Goal: Task Accomplishment & Management: Complete application form

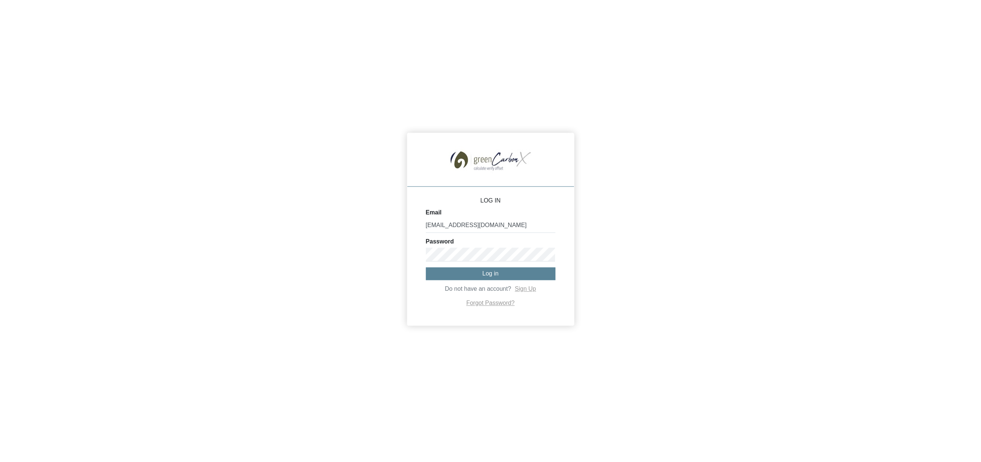
type input "[EMAIL_ADDRESS][DOMAIN_NAME]"
drag, startPoint x: 516, startPoint y: 278, endPoint x: 562, endPoint y: 276, distance: 46.6
click at [516, 278] on button "Log in" at bounding box center [491, 274] width 130 height 12
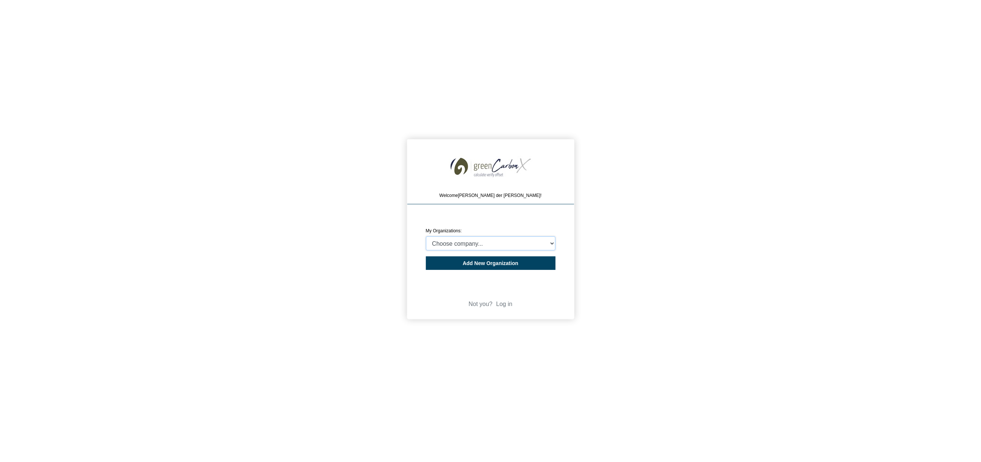
select select "4409077"
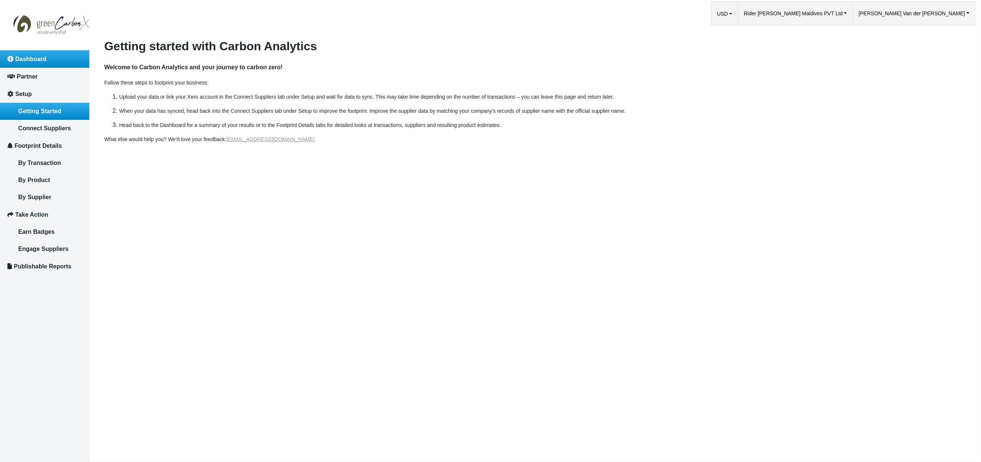
click at [55, 61] on link "Dashboard" at bounding box center [44, 58] width 89 height 17
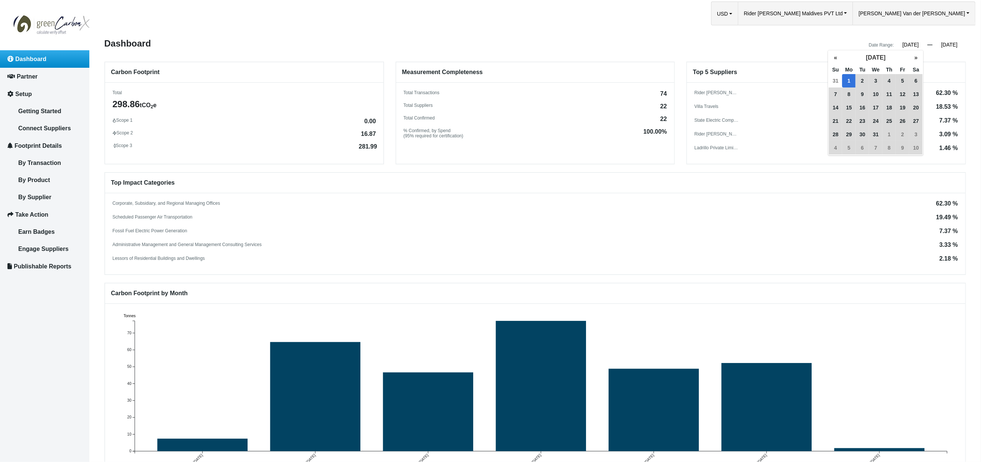
click at [909, 45] on input "[DATE]" at bounding box center [911, 44] width 34 height 7
click at [836, 57] on button "«" at bounding box center [835, 57] width 13 height 13
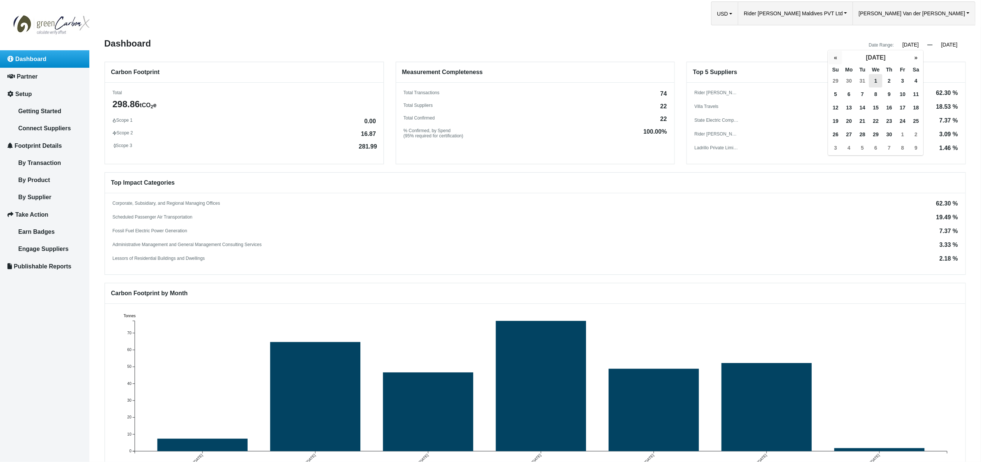
click at [836, 57] on button "«" at bounding box center [835, 57] width 13 height 13
click at [914, 80] on span "1" at bounding box center [915, 80] width 13 height 13
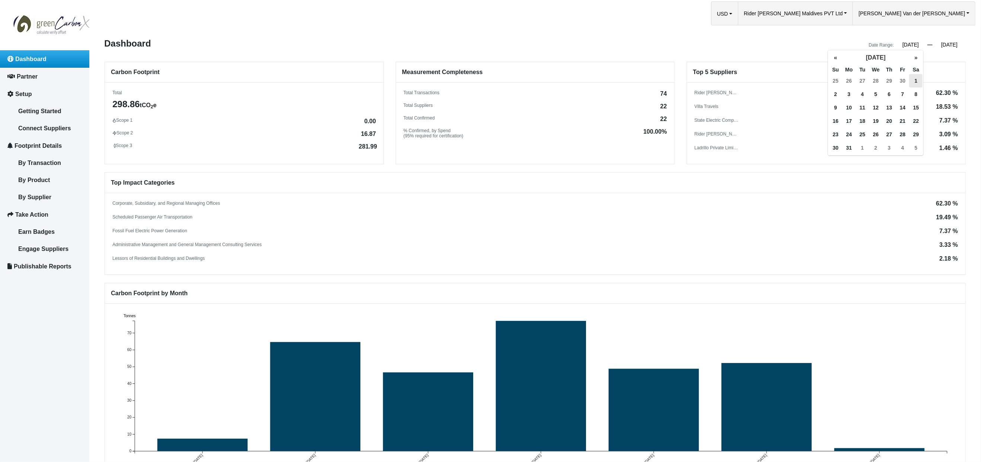
type input "[DATE]"
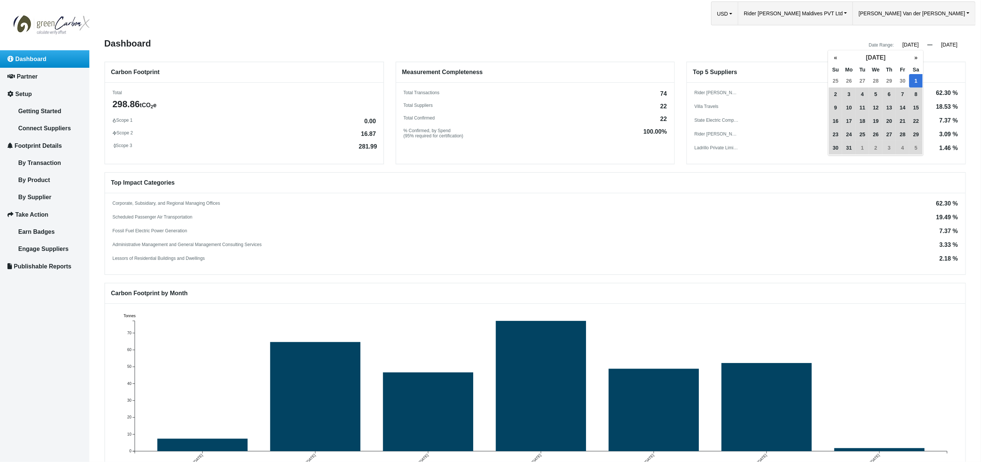
click at [945, 44] on input "[DATE]" at bounding box center [949, 44] width 34 height 7
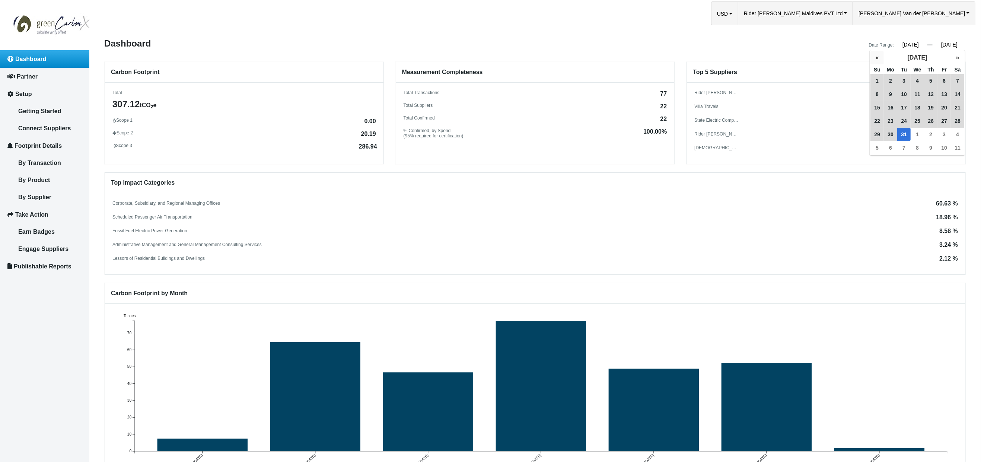
click at [874, 57] on button "«" at bounding box center [876, 57] width 13 height 13
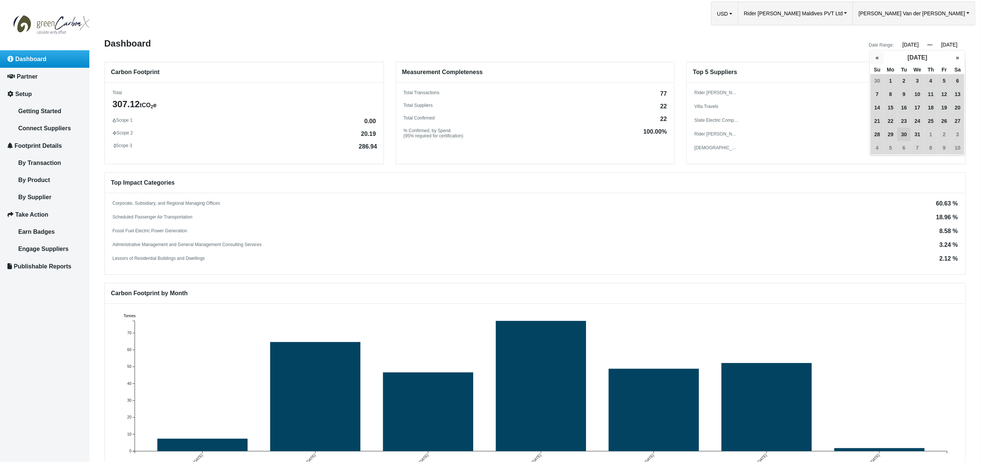
click at [874, 57] on button "«" at bounding box center [876, 57] width 13 height 13
click at [957, 56] on button "»" at bounding box center [957, 57] width 13 height 13
click at [892, 79] on span "1" at bounding box center [890, 80] width 13 height 13
type input "[DATE]"
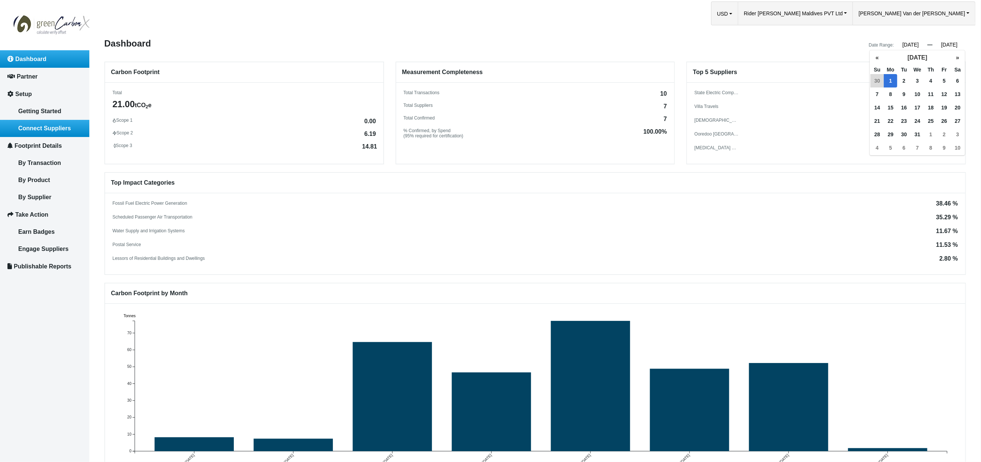
click at [55, 128] on span "Connect Suppliers" at bounding box center [44, 128] width 52 height 6
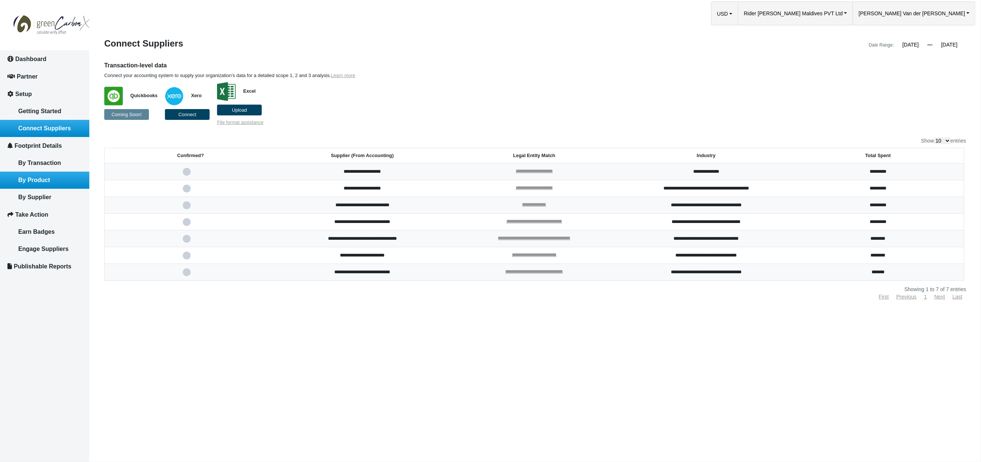
click at [47, 177] on span "By Product" at bounding box center [34, 180] width 32 height 6
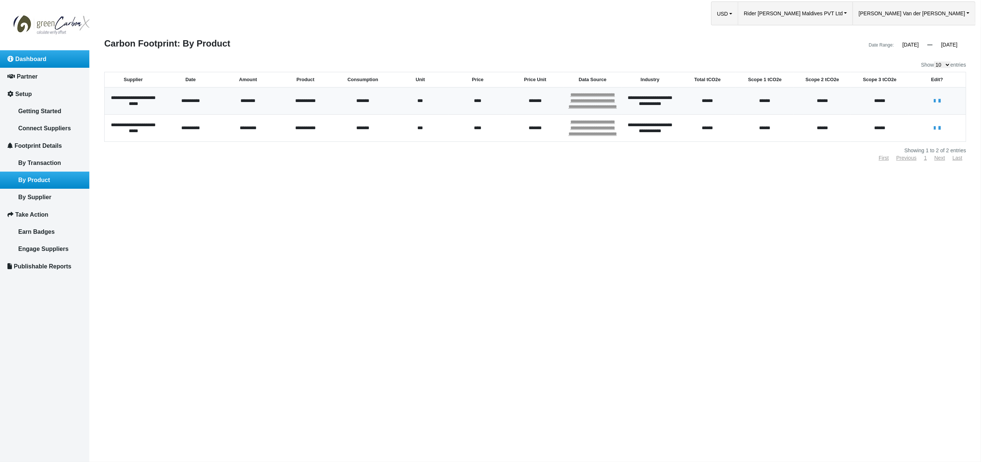
click at [19, 58] on span "Dashboard" at bounding box center [30, 59] width 31 height 6
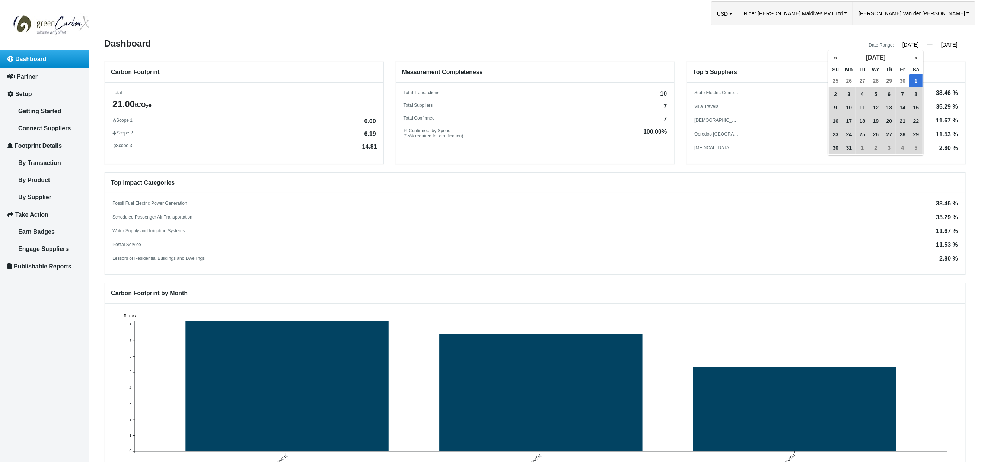
click at [905, 45] on input "[DATE]" at bounding box center [911, 44] width 34 height 7
click at [912, 58] on button "»" at bounding box center [915, 57] width 13 height 13
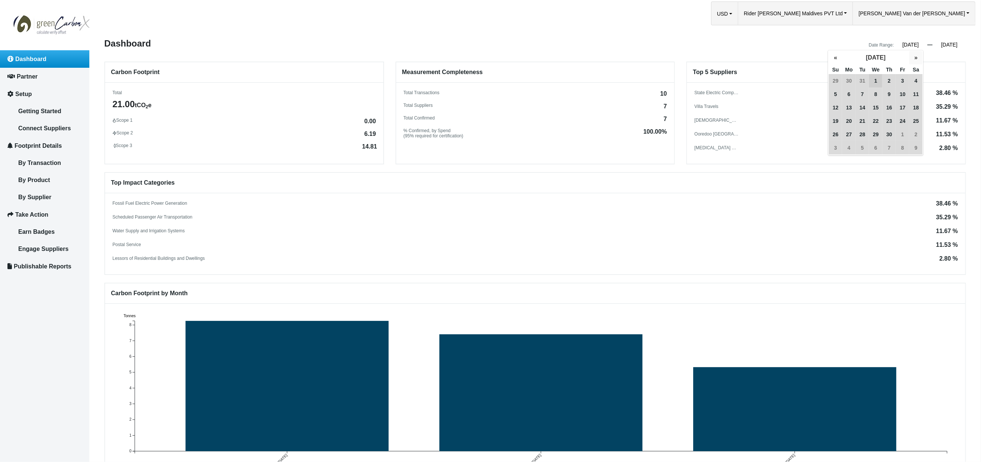
click at [912, 58] on button "»" at bounding box center [915, 57] width 13 height 13
click at [847, 81] on span "1" at bounding box center [848, 80] width 13 height 13
type input "[DATE]"
click at [950, 43] on input "[DATE]" at bounding box center [949, 44] width 34 height 7
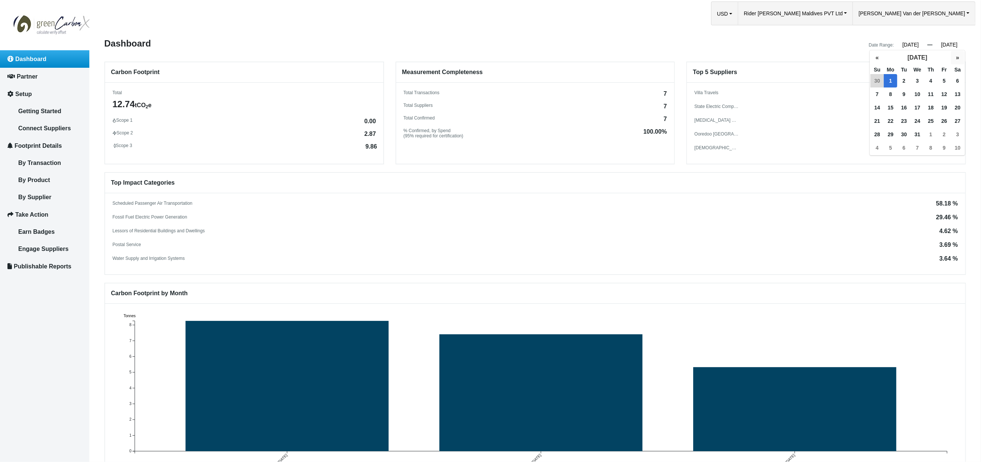
click at [957, 58] on button "»" at bounding box center [957, 57] width 13 height 13
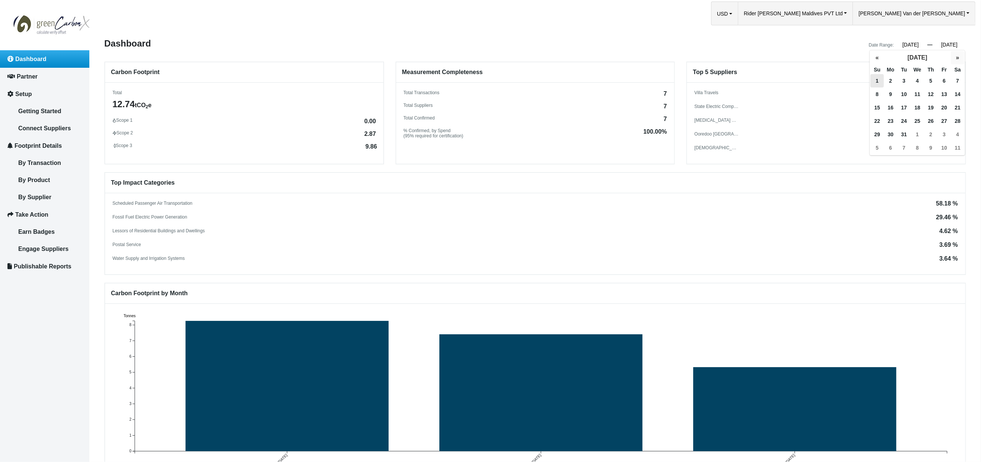
click at [957, 58] on button "»" at bounding box center [957, 57] width 13 height 13
click at [877, 56] on button "«" at bounding box center [876, 57] width 13 height 13
click at [917, 80] on span "1" at bounding box center [917, 80] width 13 height 13
type input "[DATE]"
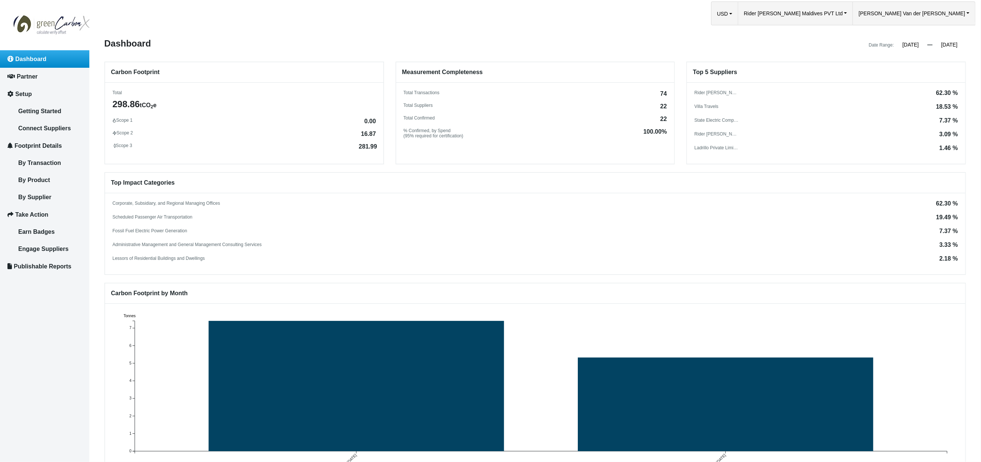
click at [635, 214] on div "Scheduled Passenger Air Transportation 19.49 %" at bounding box center [534, 217] width 845 height 6
click at [48, 160] on span "By Transaction" at bounding box center [39, 163] width 43 height 6
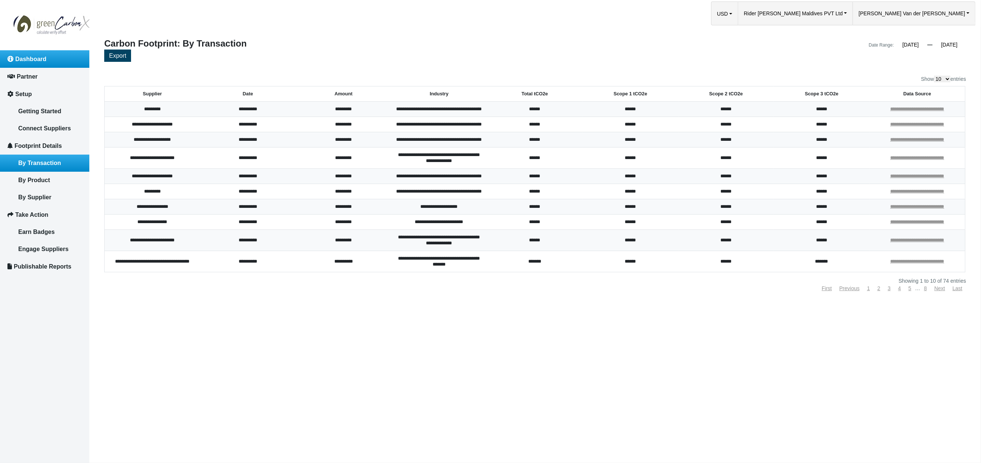
click at [23, 59] on span "Dashboard" at bounding box center [30, 59] width 31 height 6
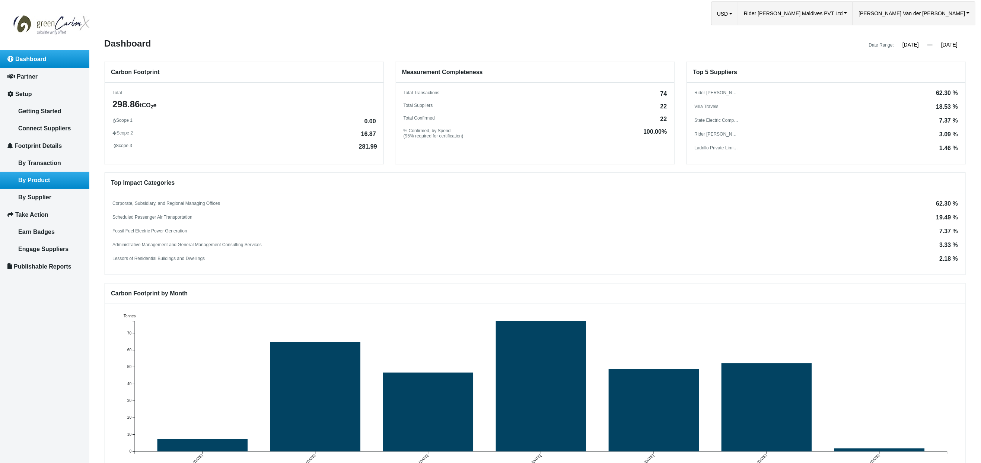
click at [37, 179] on span "By Product" at bounding box center [34, 180] width 32 height 6
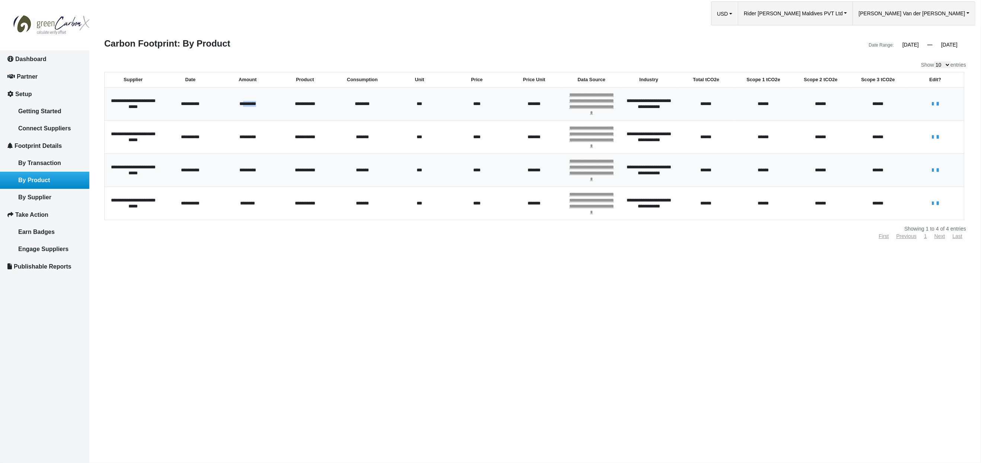
drag, startPoint x: 241, startPoint y: 103, endPoint x: 245, endPoint y: 131, distance: 27.5
click at [264, 103] on td "*********" at bounding box center [247, 103] width 57 height 33
drag, startPoint x: 242, startPoint y: 137, endPoint x: 253, endPoint y: 142, distance: 12.0
click at [259, 136] on td "*********" at bounding box center [247, 137] width 57 height 33
click at [264, 167] on td "*********" at bounding box center [247, 170] width 57 height 33
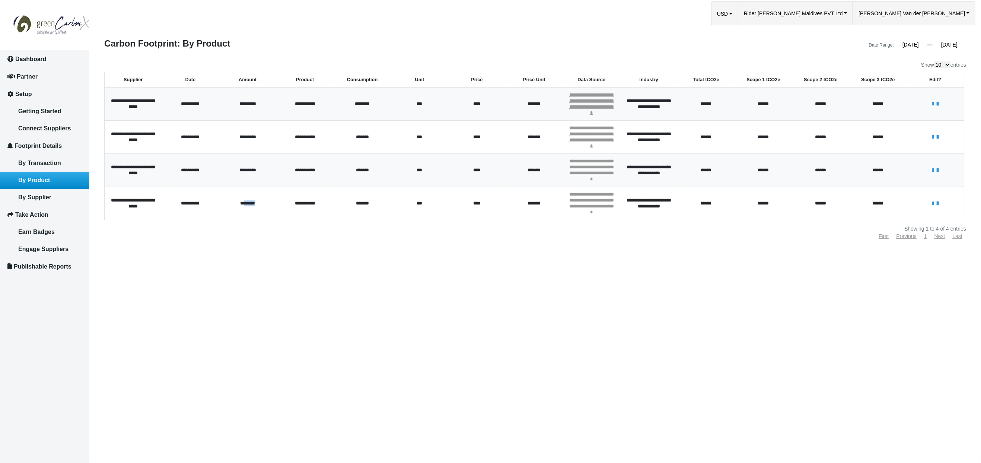
drag, startPoint x: 242, startPoint y: 200, endPoint x: 260, endPoint y: 200, distance: 17.9
click at [260, 199] on td "********" at bounding box center [247, 203] width 57 height 33
click at [42, 57] on span "Dashboard" at bounding box center [30, 59] width 31 height 6
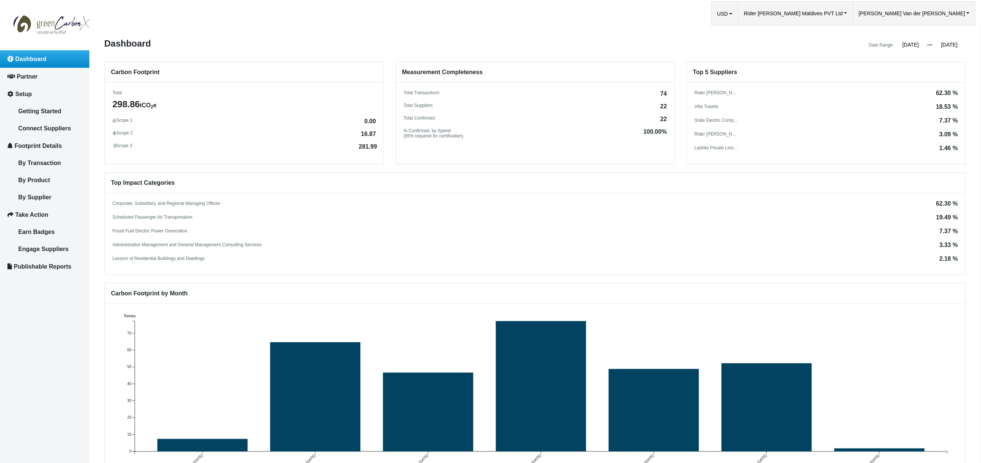
drag, startPoint x: 360, startPoint y: 133, endPoint x: 375, endPoint y: 133, distance: 14.5
click at [375, 133] on div "Scope 1 0.00 Scope 2 16.87 Scope 3 281.99" at bounding box center [244, 133] width 278 height 31
click at [52, 180] on link "By Product" at bounding box center [44, 180] width 89 height 17
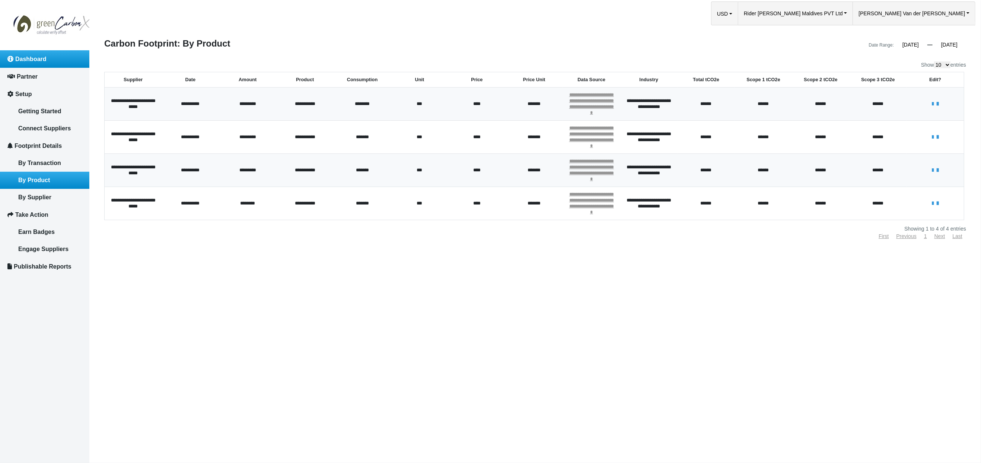
click at [40, 56] on span "Dashboard" at bounding box center [30, 59] width 31 height 6
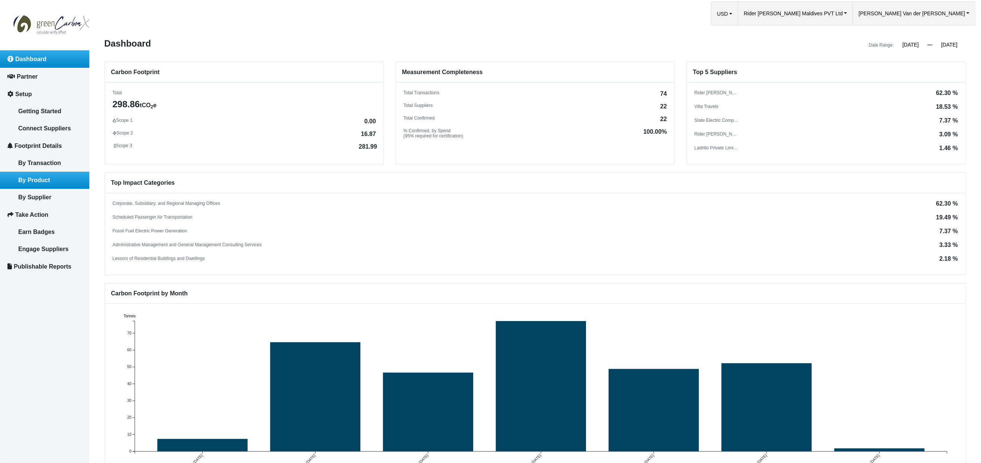
click at [42, 177] on span "By Product" at bounding box center [34, 180] width 32 height 6
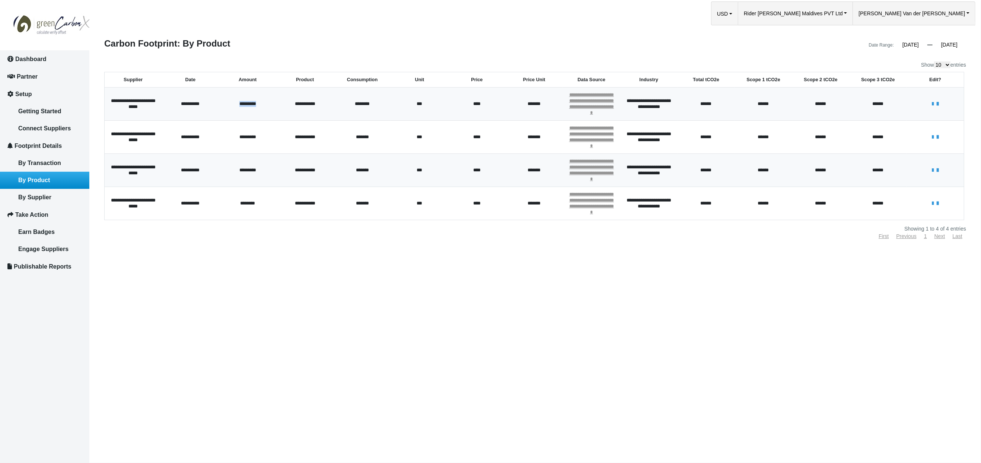
drag, startPoint x: 237, startPoint y: 103, endPoint x: 259, endPoint y: 103, distance: 22.0
click at [259, 103] on td "*********" at bounding box center [247, 103] width 57 height 33
click at [931, 103] on icon at bounding box center [932, 104] width 5 height 7
click at [363, 106] on span "********" at bounding box center [362, 104] width 18 height 8
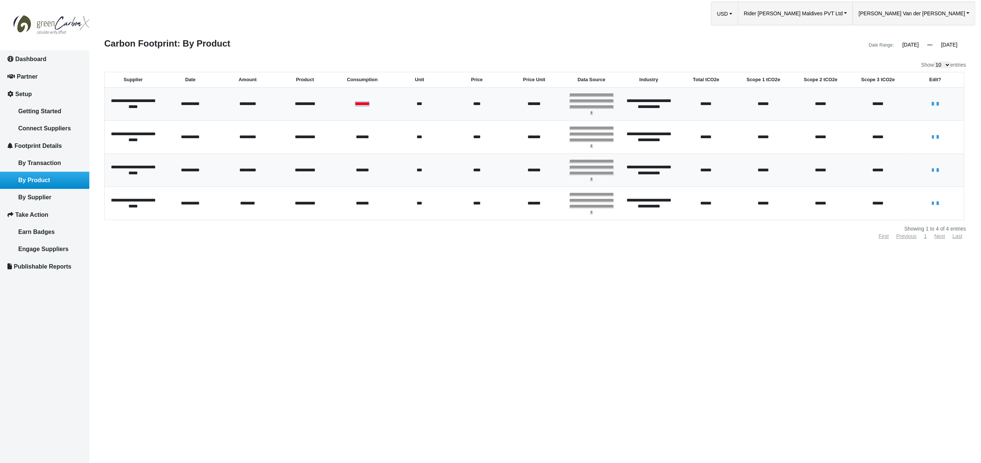
click at [363, 106] on span "********" at bounding box center [362, 104] width 18 height 8
click at [380, 144] on td "*******" at bounding box center [362, 137] width 57 height 33
click at [940, 103] on icon at bounding box center [937, 104] width 5 height 7
drag, startPoint x: 931, startPoint y: 102, endPoint x: 900, endPoint y: 100, distance: 31.3
click at [931, 102] on icon at bounding box center [932, 104] width 5 height 7
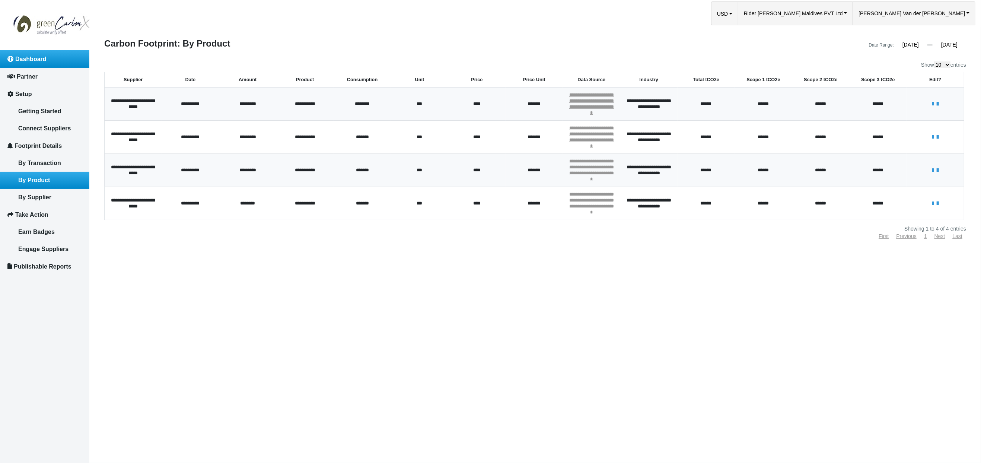
click at [65, 58] on link "Dashboard" at bounding box center [44, 58] width 89 height 17
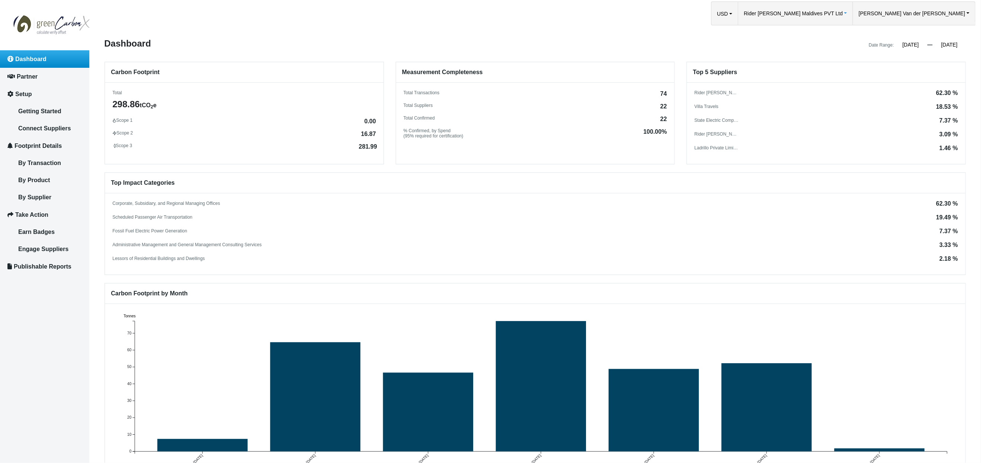
click at [843, 14] on span "Rider [PERSON_NAME] Maldives PVT Ltd" at bounding box center [793, 13] width 99 height 23
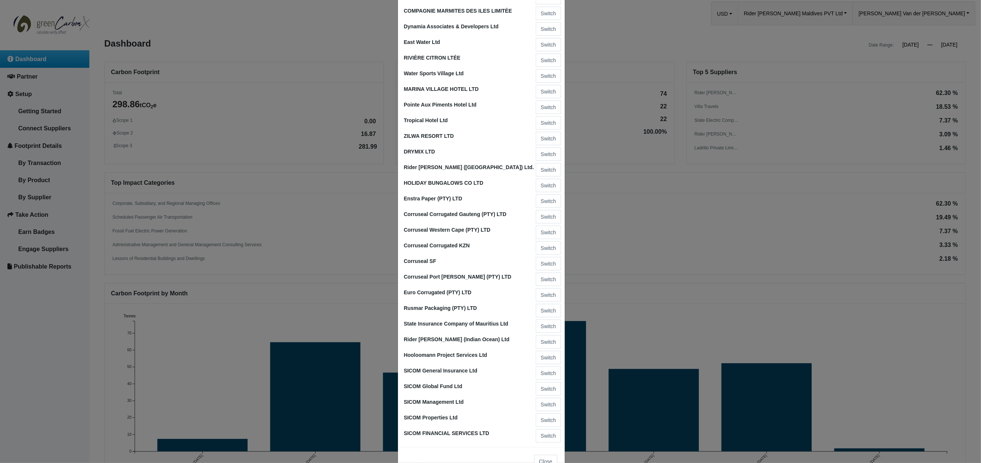
scroll to position [751, 0]
drag, startPoint x: 672, startPoint y: 167, endPoint x: 681, endPoint y: 168, distance: 9.7
click at [672, 167] on ngb-modal-window "My Organizations Heritage Awali Switch Heritage [PERSON_NAME] Switch Heritage R…" at bounding box center [490, 231] width 981 height 463
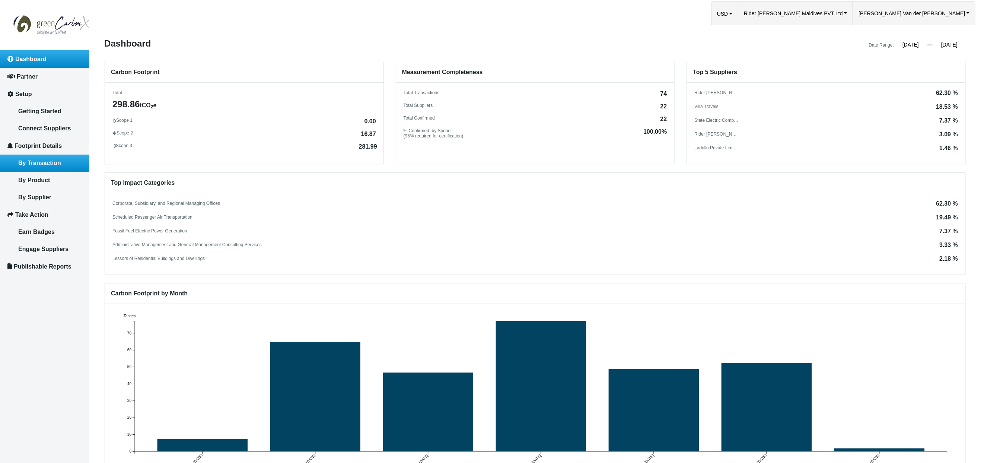
click at [36, 160] on span "By Transaction" at bounding box center [39, 163] width 43 height 6
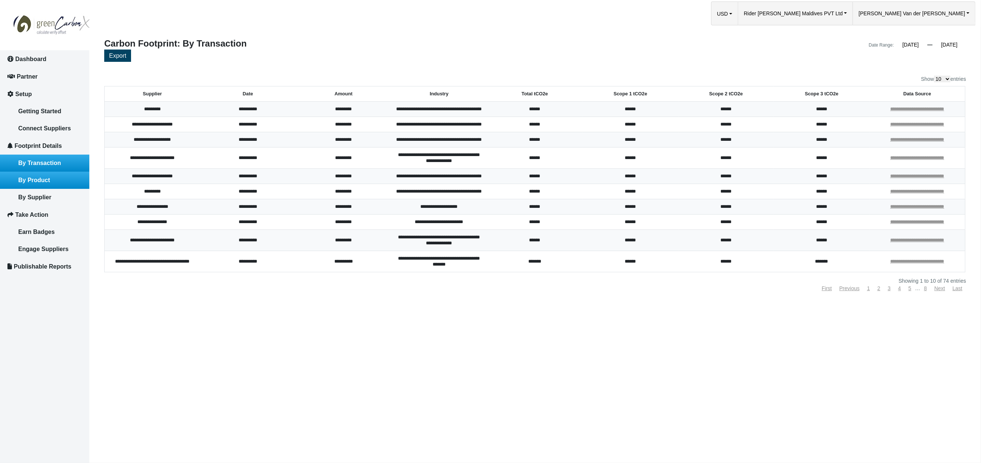
click at [41, 178] on span "By Product" at bounding box center [34, 180] width 32 height 6
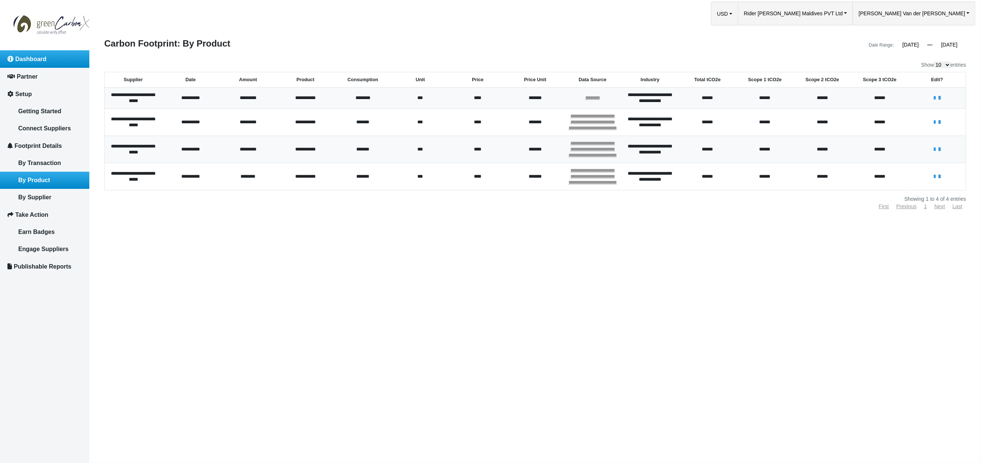
click at [38, 56] on span "Dashboard" at bounding box center [30, 59] width 31 height 6
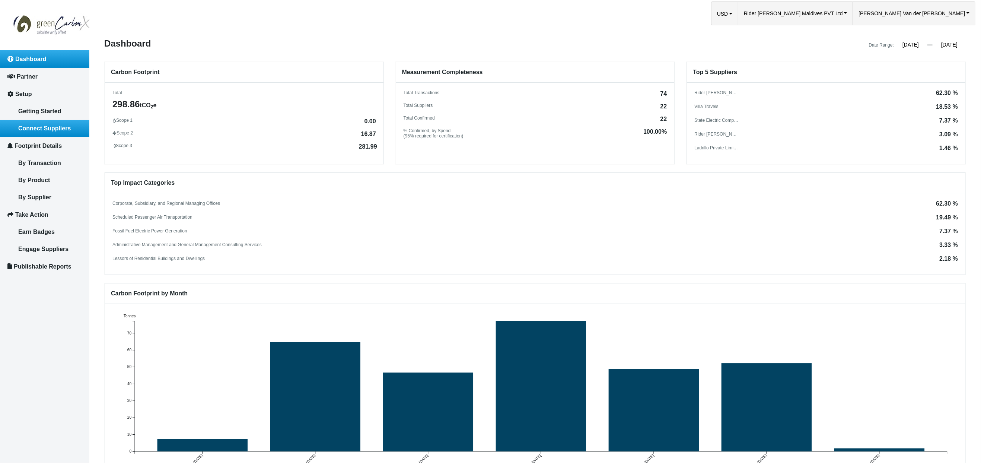
click at [57, 127] on span "Connect Suppliers" at bounding box center [44, 128] width 52 height 6
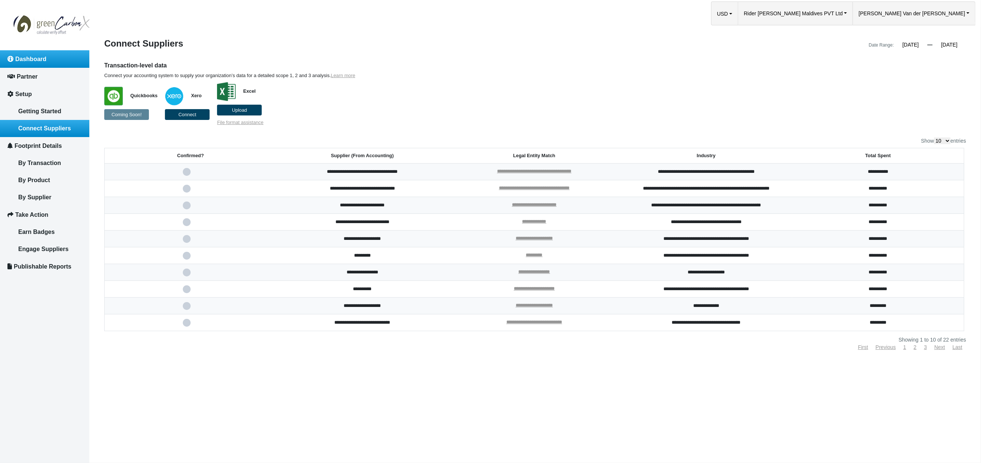
click at [36, 58] on span "Dashboard" at bounding box center [30, 59] width 31 height 6
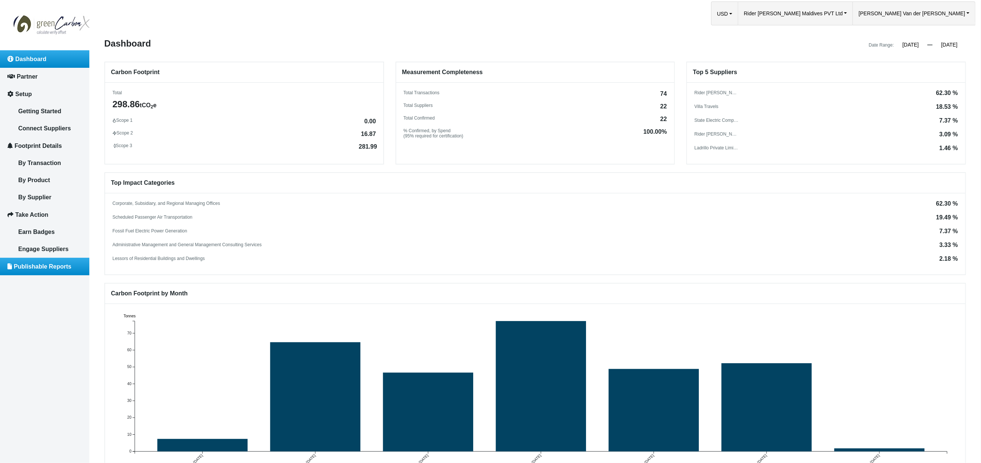
click at [34, 263] on span "Publishable Reports" at bounding box center [43, 266] width 58 height 6
select select
select select "June"
select select "30"
select select
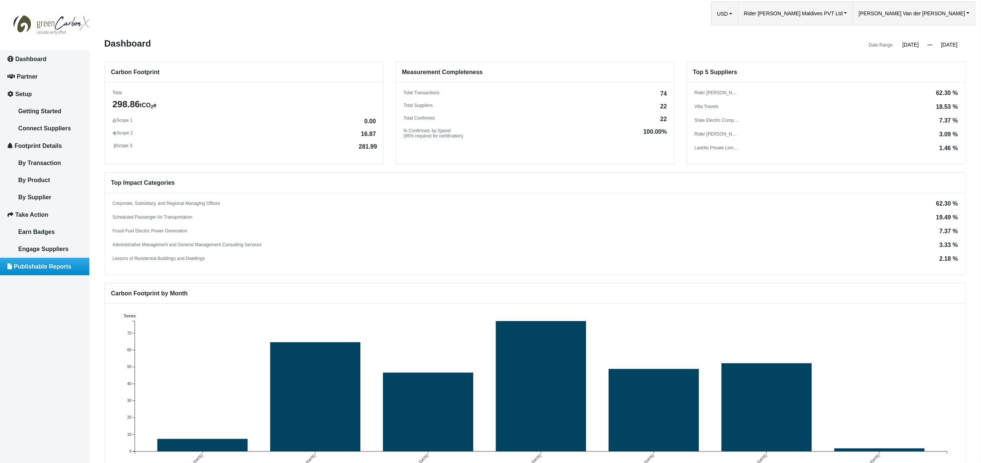
select select
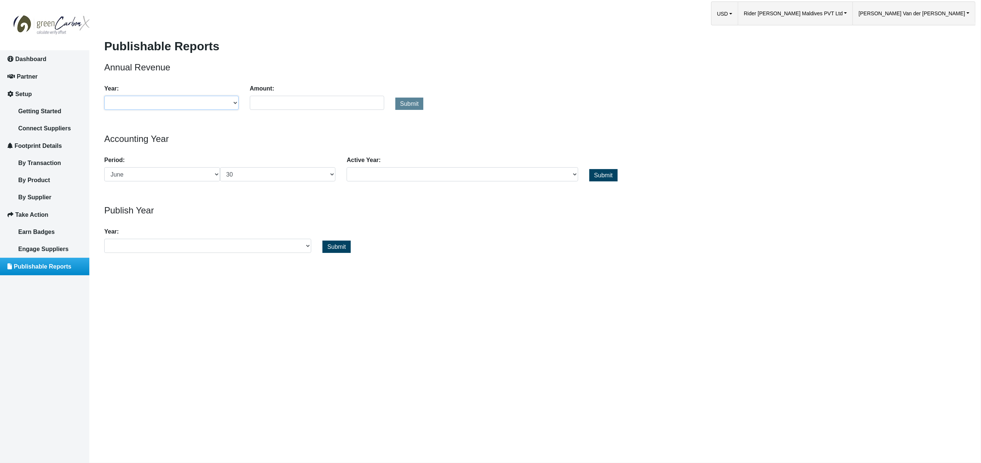
select select "2024"
select select "January"
select select "01"
select select "2024"
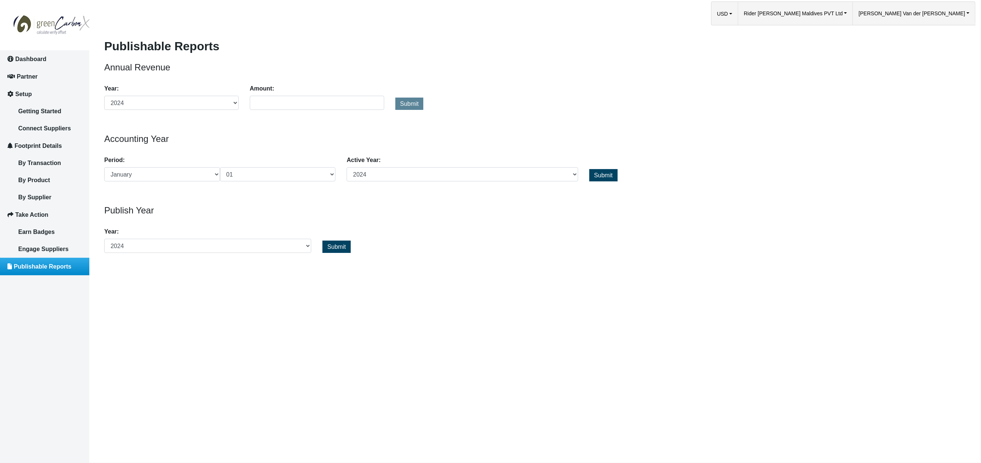
click at [335, 246] on span "Submit" at bounding box center [336, 246] width 19 height 6
drag, startPoint x: 44, startPoint y: 63, endPoint x: 52, endPoint y: 63, distance: 7.4
click at [44, 63] on link "Dashboard" at bounding box center [44, 58] width 89 height 17
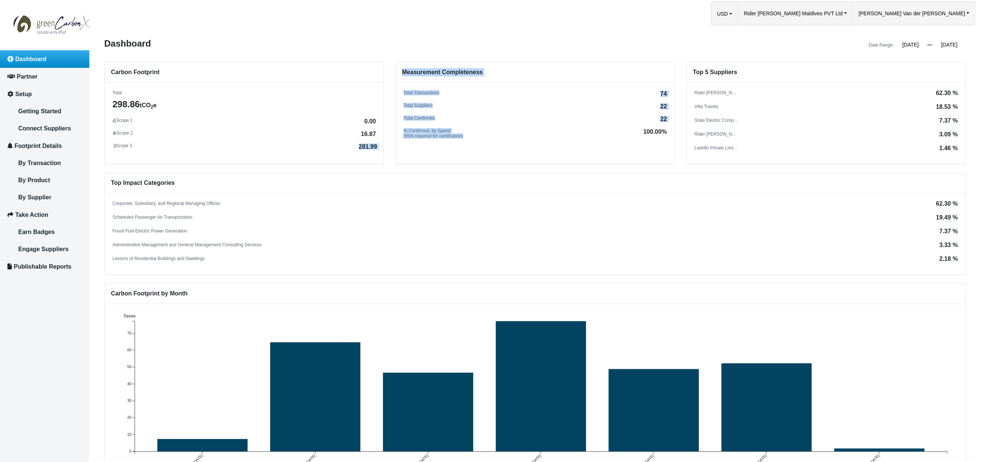
drag, startPoint x: 358, startPoint y: 146, endPoint x: 398, endPoint y: 150, distance: 40.4
click at [398, 148] on div "Carbon Footprint Total 298.86 tCO 2 e Scope 1 0.00 Scope 2 16.87 Scope 3 281.99…" at bounding box center [535, 112] width 873 height 103
click at [364, 155] on div "Carbon Footprint Total 298.86 tCO 2 e Scope 1 0.00 Scope 2 16.87 Scope 3 281.99" at bounding box center [244, 113] width 279 height 102
drag, startPoint x: 475, startPoint y: 106, endPoint x: 489, endPoint y: 106, distance: 14.1
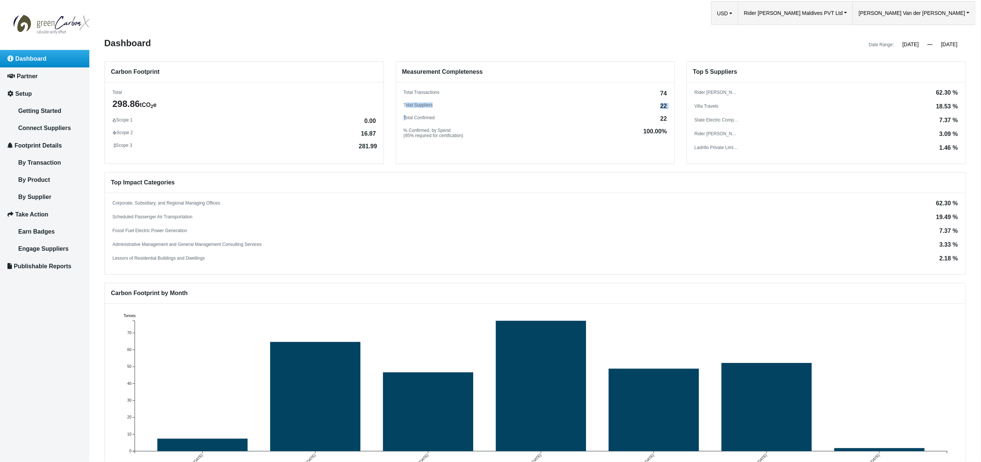
click at [488, 106] on div "Total Transactions 74 Total Suppliers 22 Total Confirmed 22 % Confirmed, by Spe…" at bounding box center [535, 114] width 278 height 48
click at [433, 118] on div "Total Transactions 74 Total Suppliers 22 Total Confirmed 22 % Confirmed, by Spe…" at bounding box center [535, 114] width 278 height 48
drag, startPoint x: 403, startPoint y: 116, endPoint x: 562, endPoint y: 120, distance: 158.6
click at [550, 119] on div "Total Transactions 74 Total Suppliers 22 Total Confirmed 22 % Confirmed, by Spe…" at bounding box center [535, 114] width 278 height 48
click at [633, 118] on div "Total Confirmed 22" at bounding box center [536, 117] width 264 height 5
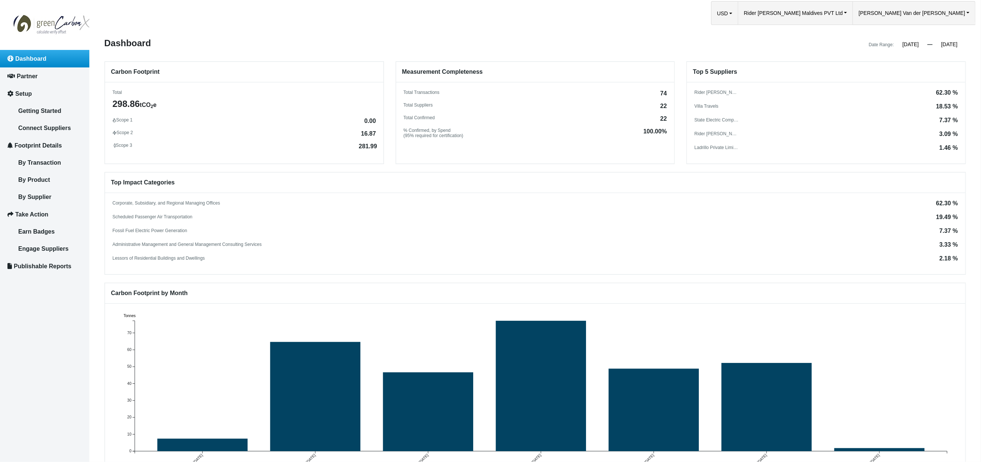
drag, startPoint x: 657, startPoint y: 91, endPoint x: 666, endPoint y: 95, distance: 9.7
click at [670, 92] on div "Total Transactions 74 Total Suppliers 22 Total Confirmed 22 % Confirmed, by Spe…" at bounding box center [535, 114] width 278 height 48
click at [44, 180] on link "By Product" at bounding box center [44, 179] width 89 height 17
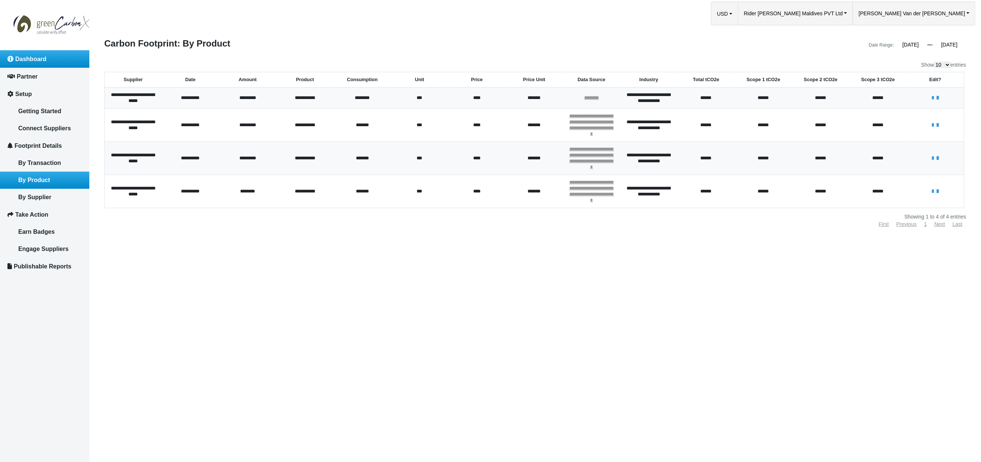
click at [54, 63] on link "Dashboard" at bounding box center [44, 58] width 89 height 17
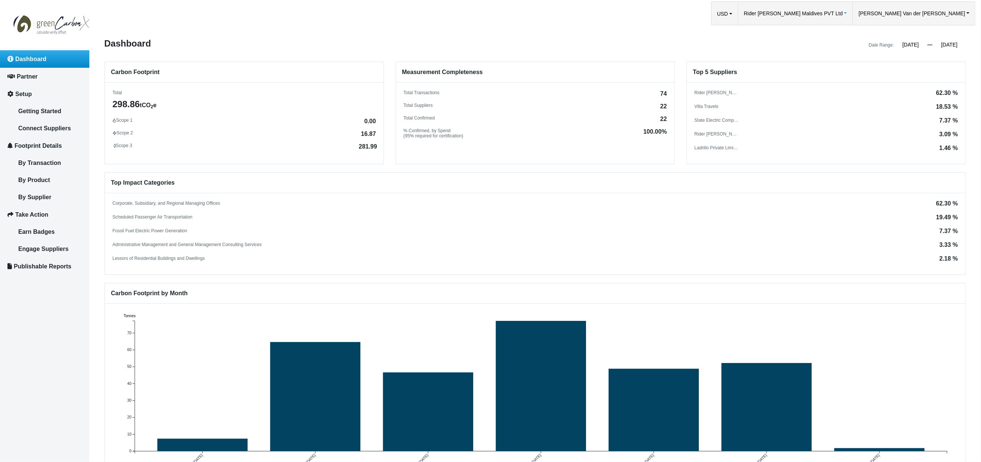
click at [843, 15] on span "Rider [PERSON_NAME] Maldives PVT Ltd" at bounding box center [793, 13] width 99 height 23
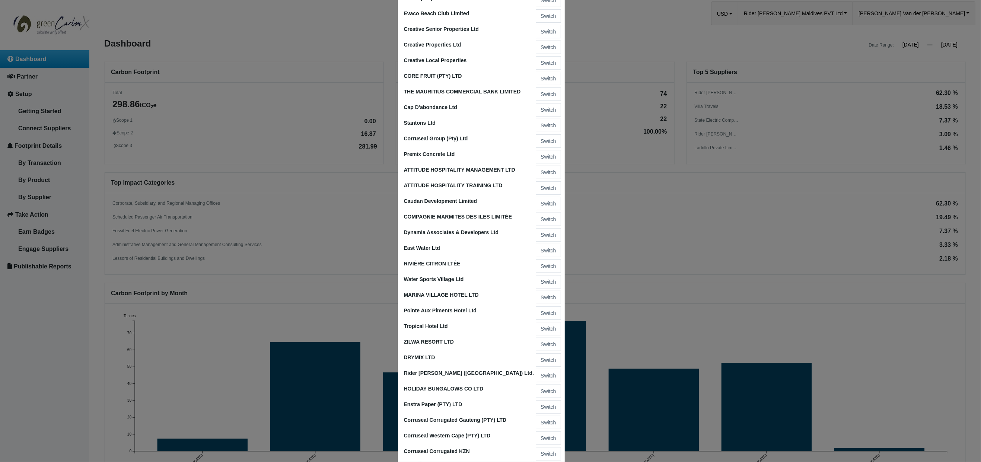
scroll to position [547, 0]
click at [545, 368] on button "Switch" at bounding box center [548, 374] width 25 height 13
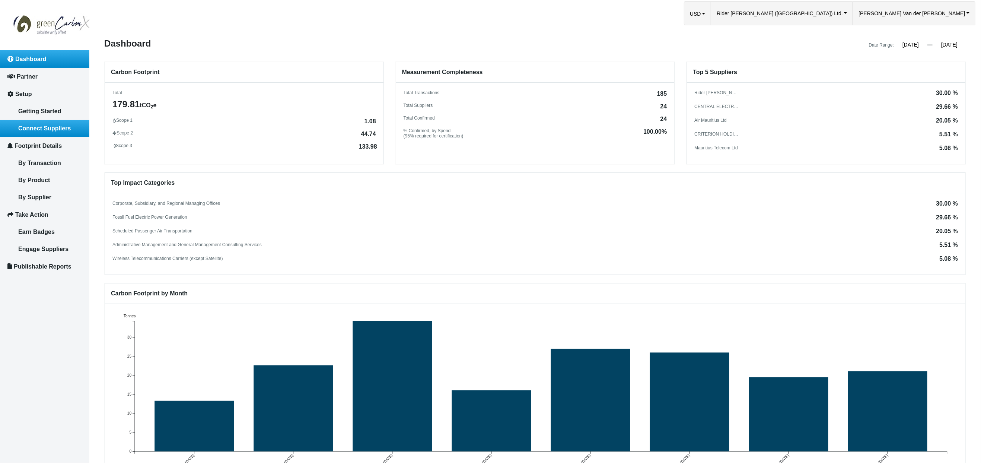
click at [56, 125] on span "Connect Suppliers" at bounding box center [44, 128] width 52 height 6
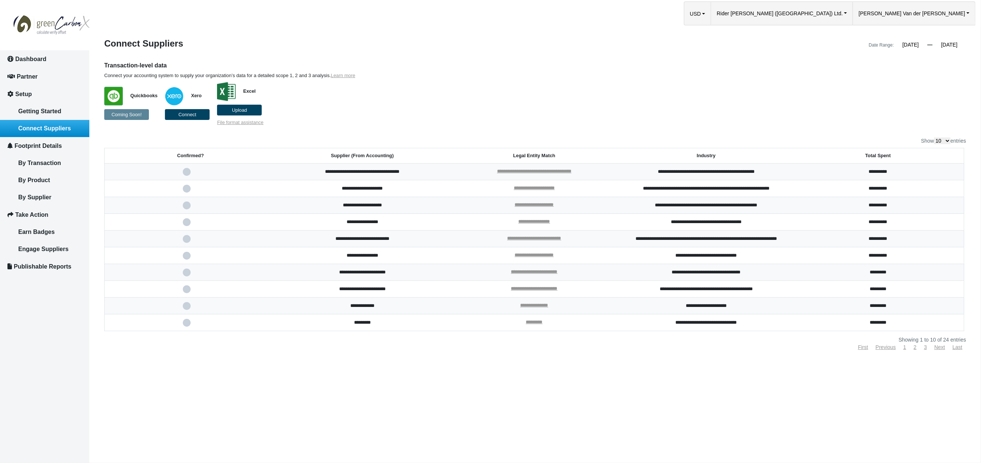
select select "100"
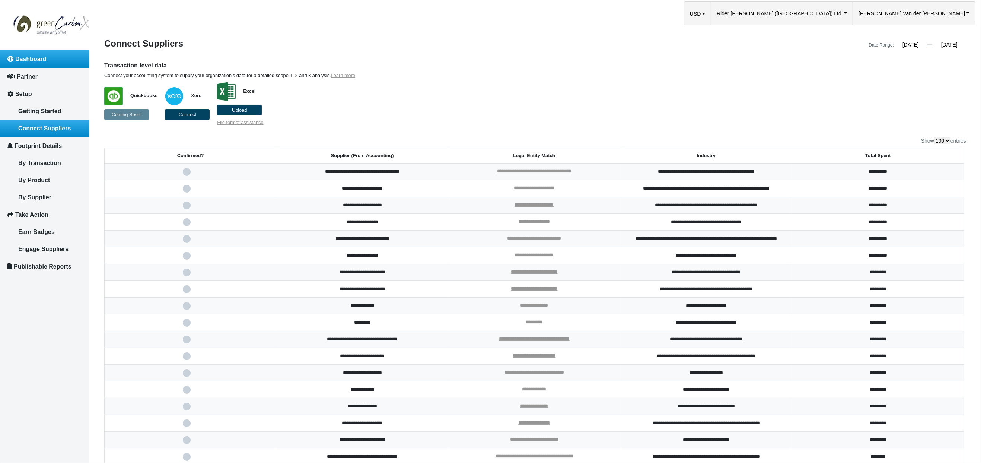
click at [34, 61] on span "Dashboard" at bounding box center [30, 59] width 31 height 6
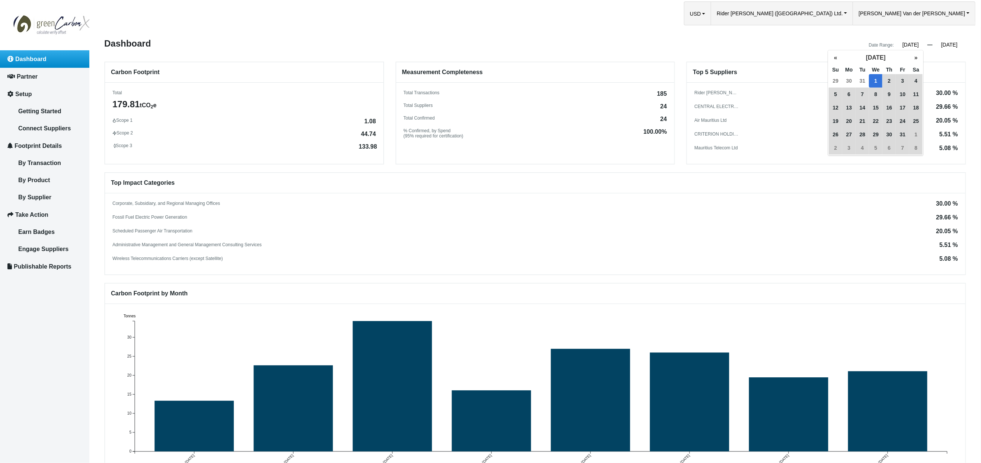
click at [906, 45] on input "[DATE]" at bounding box center [911, 44] width 34 height 7
click at [835, 57] on button "«" at bounding box center [835, 57] width 13 height 13
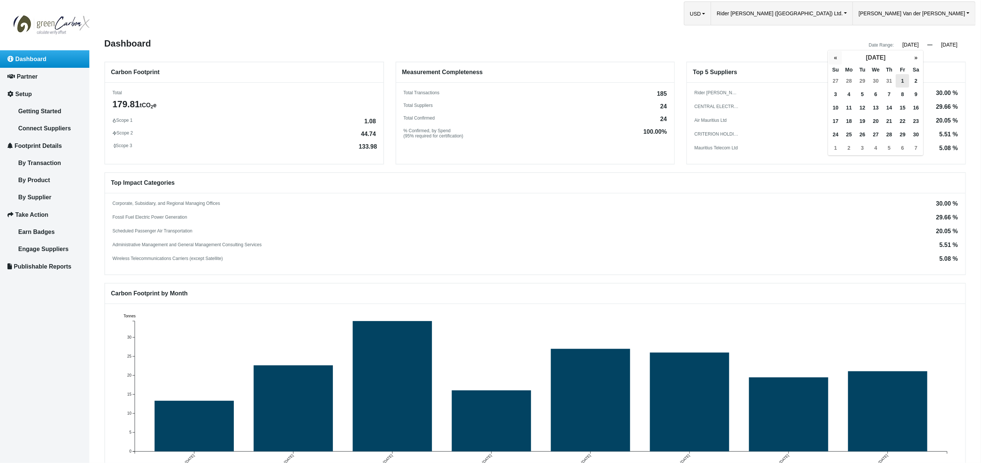
click at [835, 57] on button "«" at bounding box center [835, 57] width 13 height 13
click at [834, 57] on button "«" at bounding box center [835, 57] width 13 height 13
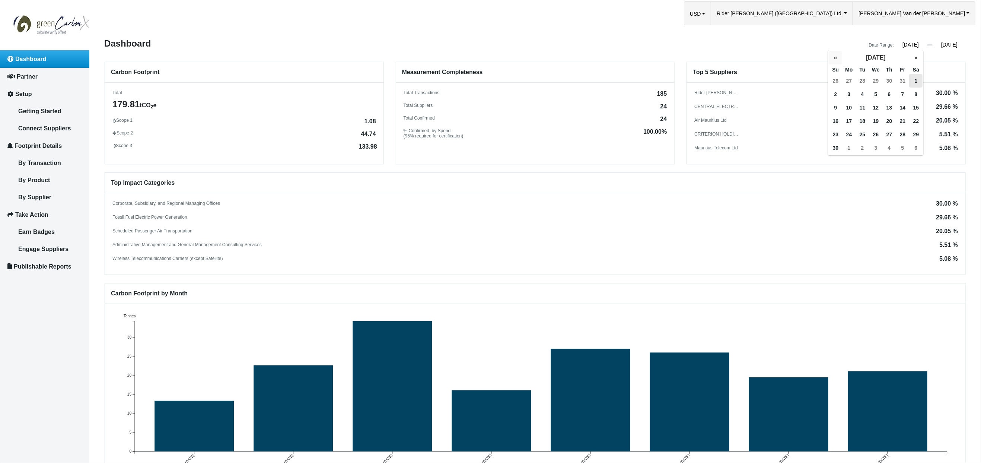
click at [834, 57] on button "«" at bounding box center [835, 57] width 13 height 13
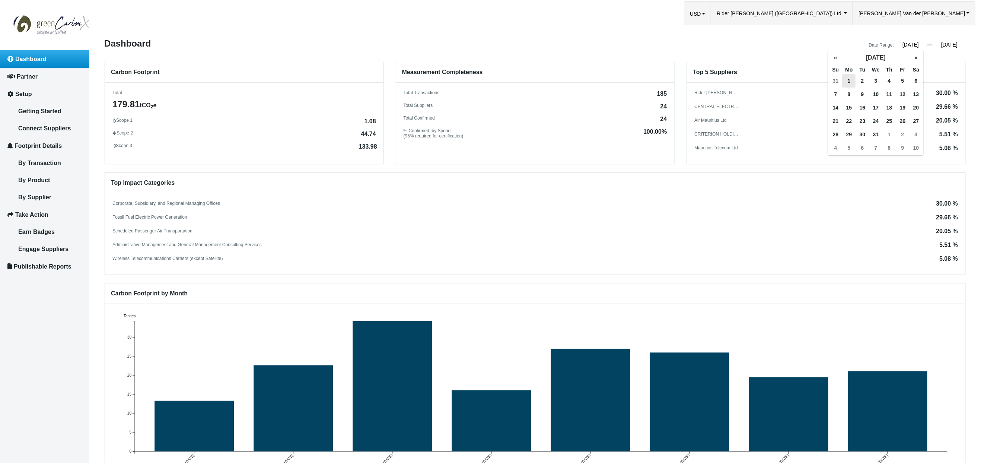
click at [849, 80] on span "1" at bounding box center [848, 80] width 13 height 13
type input "[DATE]"
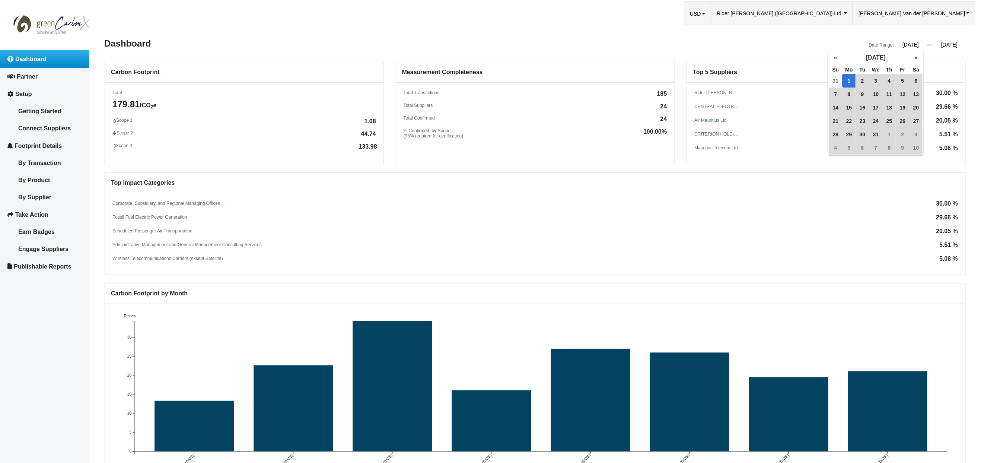
click at [948, 43] on input "08/31/2025" at bounding box center [949, 44] width 34 height 7
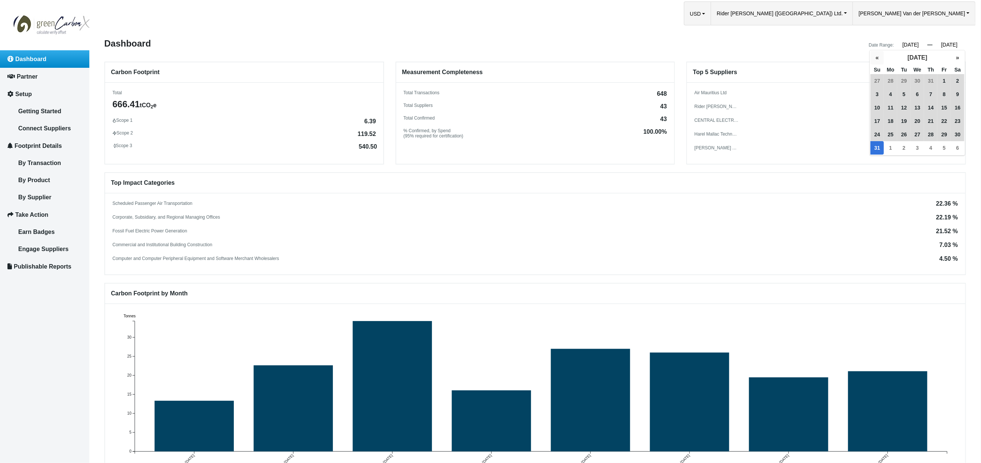
click at [875, 57] on button "«" at bounding box center [876, 57] width 13 height 13
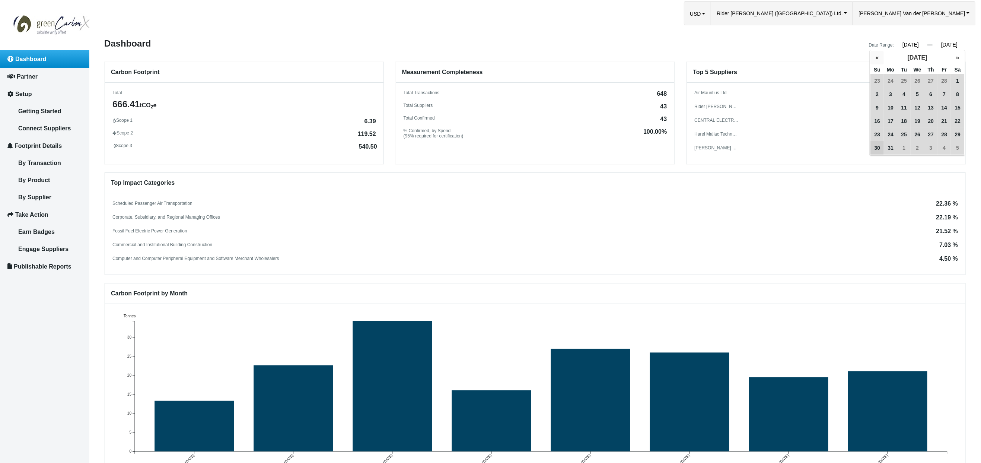
click at [875, 57] on button "«" at bounding box center [876, 57] width 13 height 13
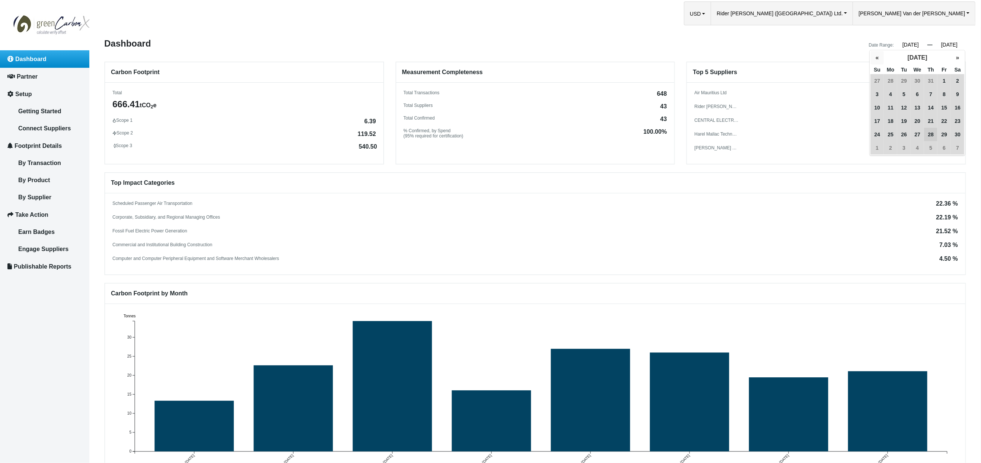
click at [875, 57] on button "«" at bounding box center [876, 57] width 13 height 13
click at [956, 58] on button "»" at bounding box center [957, 57] width 13 height 13
click at [877, 79] on span "1" at bounding box center [876, 80] width 13 height 13
type input "09/01/2024"
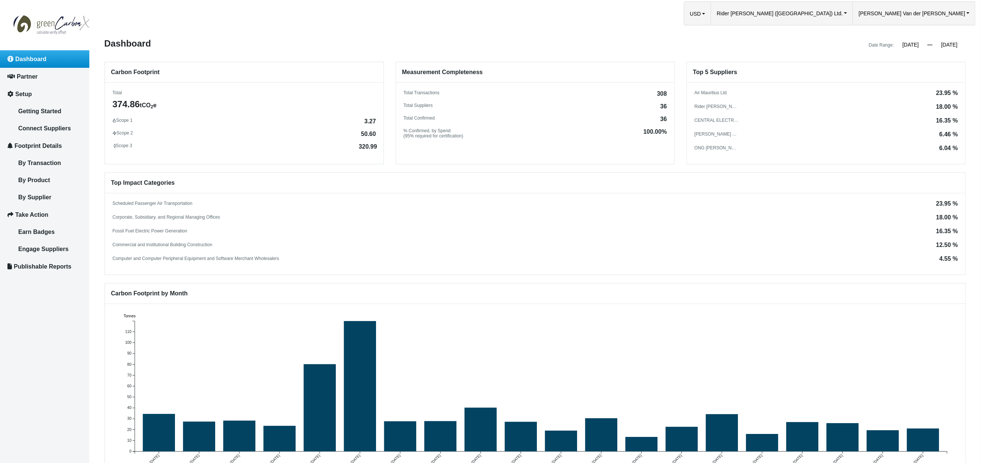
click at [571, 164] on div "Measurement Completeness Total Transactions 308 Total Suppliers 36 Total Confir…" at bounding box center [535, 112] width 280 height 103
drag, startPoint x: 355, startPoint y: 146, endPoint x: 386, endPoint y: 147, distance: 30.9
click at [386, 147] on div "Carbon Footprint Total 374.86 tCO 2 e Scope 1 3.27 Scope 2 50.60 Scope 3 320.99" at bounding box center [244, 112] width 291 height 103
click at [903, 45] on input "[DATE]" at bounding box center [911, 44] width 34 height 7
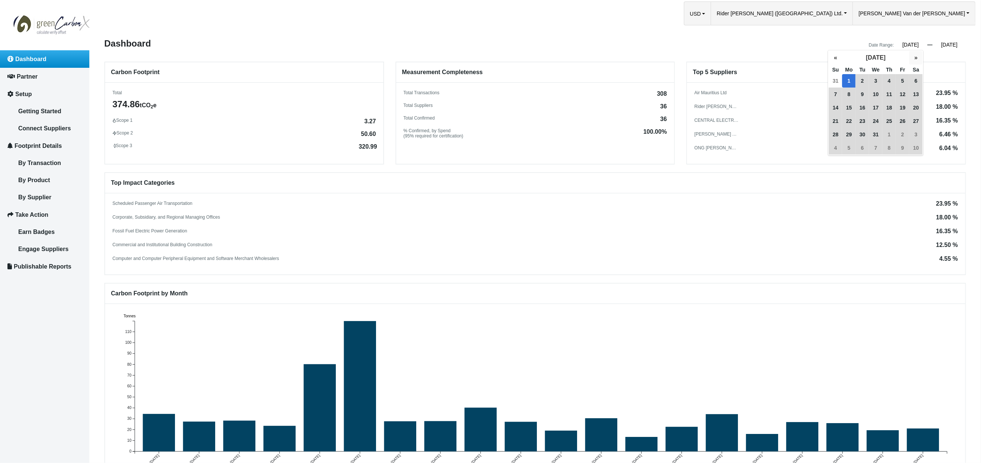
click at [914, 55] on button "»" at bounding box center [915, 57] width 13 height 13
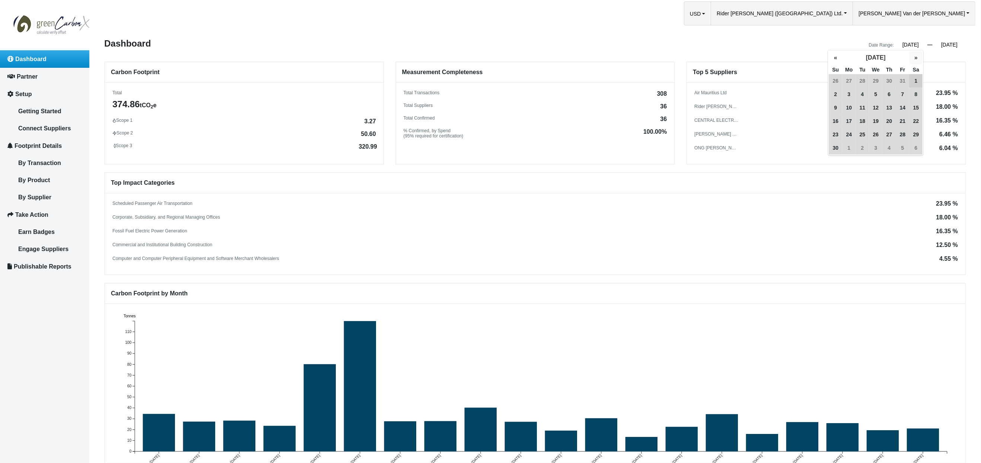
click at [914, 55] on button "»" at bounding box center [915, 57] width 13 height 13
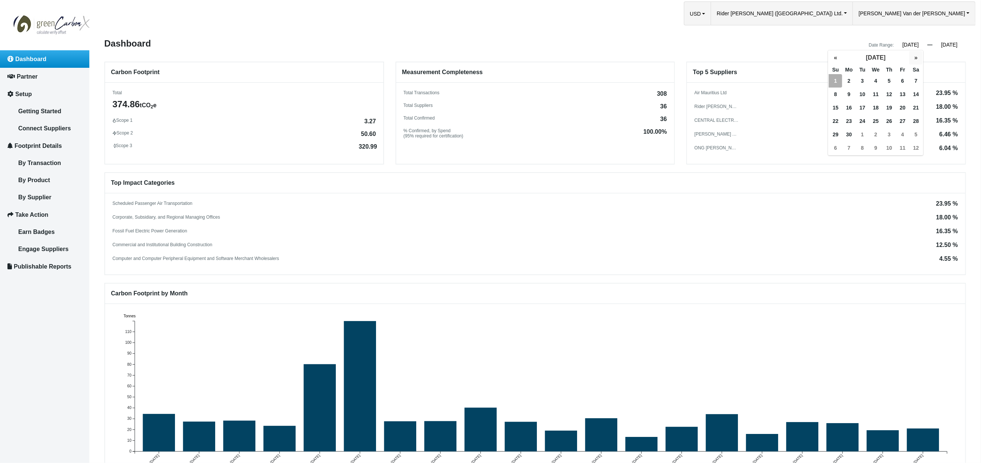
click at [914, 55] on button "»" at bounding box center [915, 57] width 13 height 13
click at [875, 80] on span "1" at bounding box center [875, 80] width 13 height 13
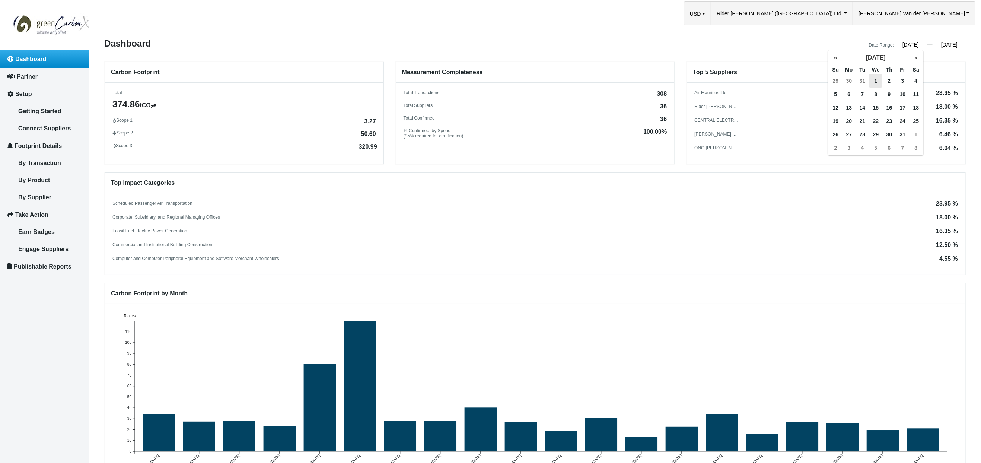
type input "[DATE]"
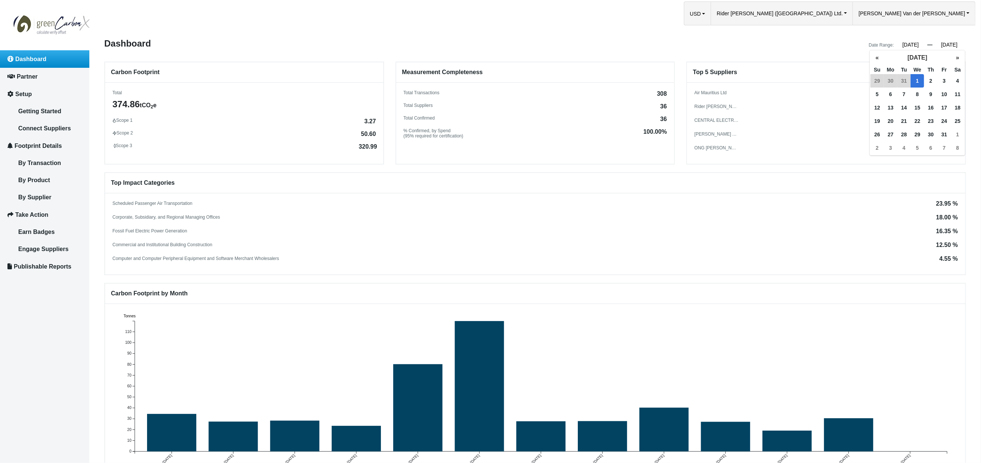
click at [952, 44] on input "[DATE]" at bounding box center [949, 44] width 34 height 7
click at [955, 57] on button "»" at bounding box center [957, 57] width 13 height 13
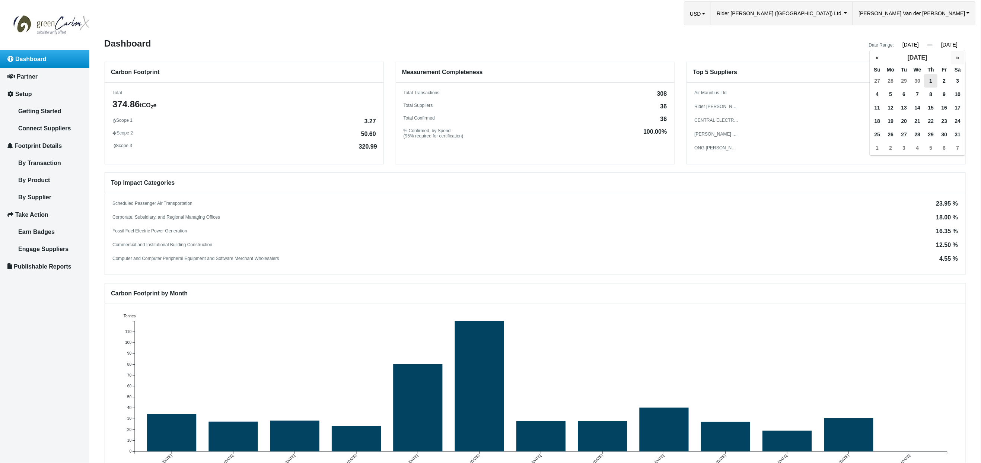
click at [955, 57] on button "»" at bounding box center [957, 57] width 13 height 13
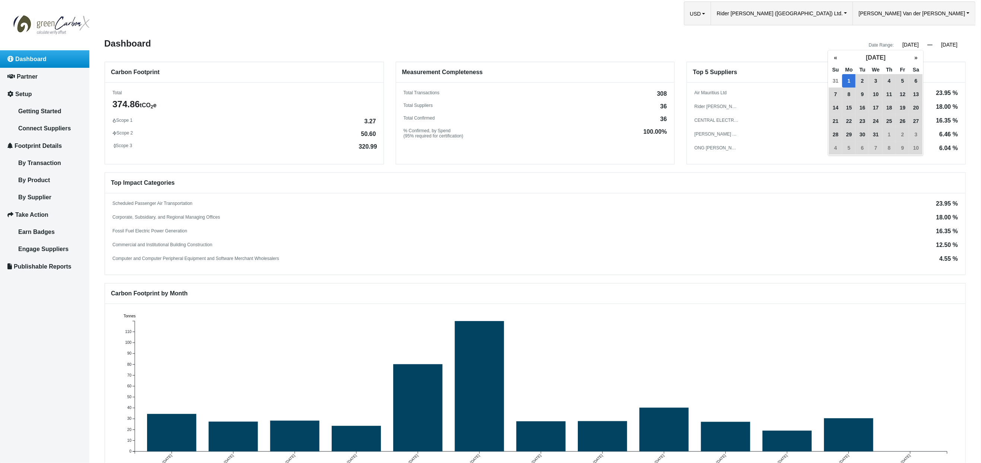
click at [905, 43] on input "[DATE]" at bounding box center [911, 44] width 34 height 7
click at [914, 58] on button "»" at bounding box center [915, 57] width 13 height 13
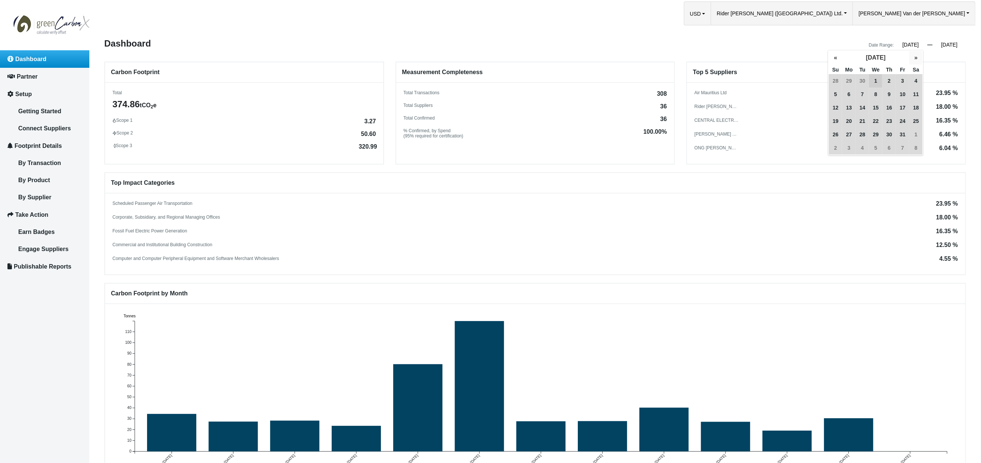
click at [914, 58] on button "»" at bounding box center [915, 57] width 13 height 13
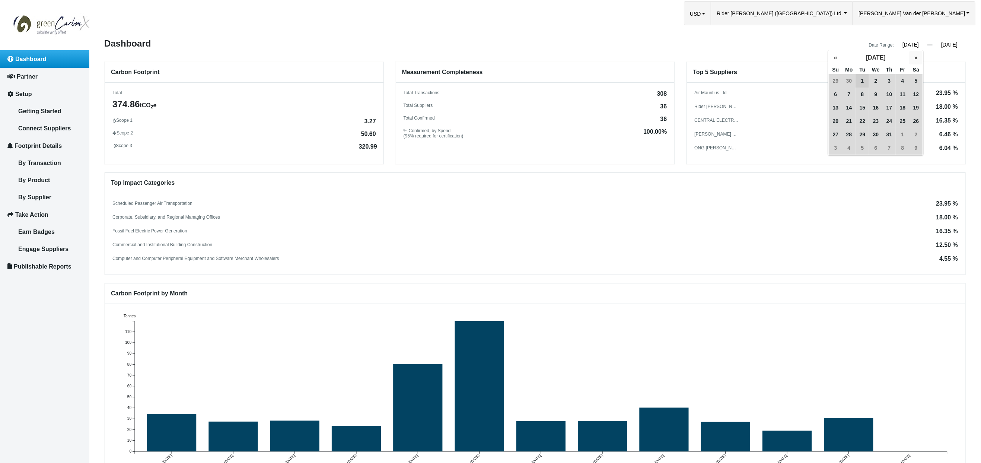
click at [914, 58] on button "»" at bounding box center [915, 57] width 13 height 13
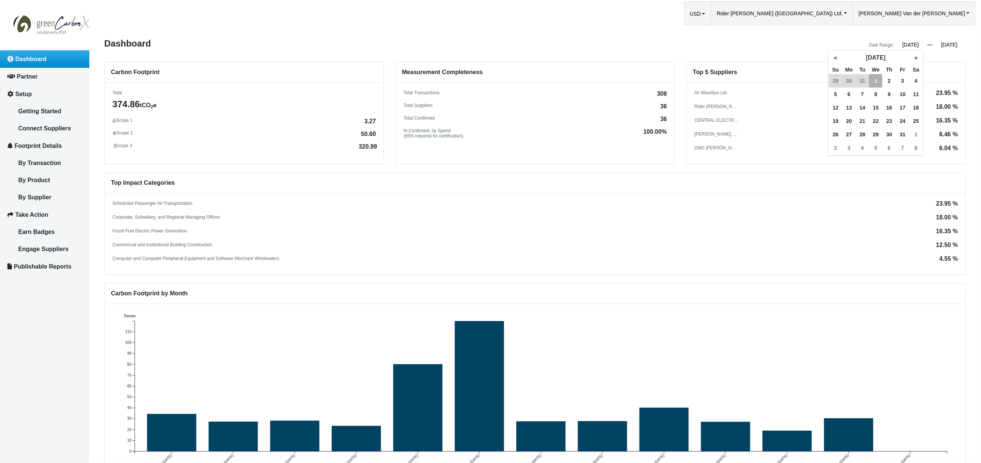
click at [876, 81] on span "1" at bounding box center [875, 80] width 13 height 13
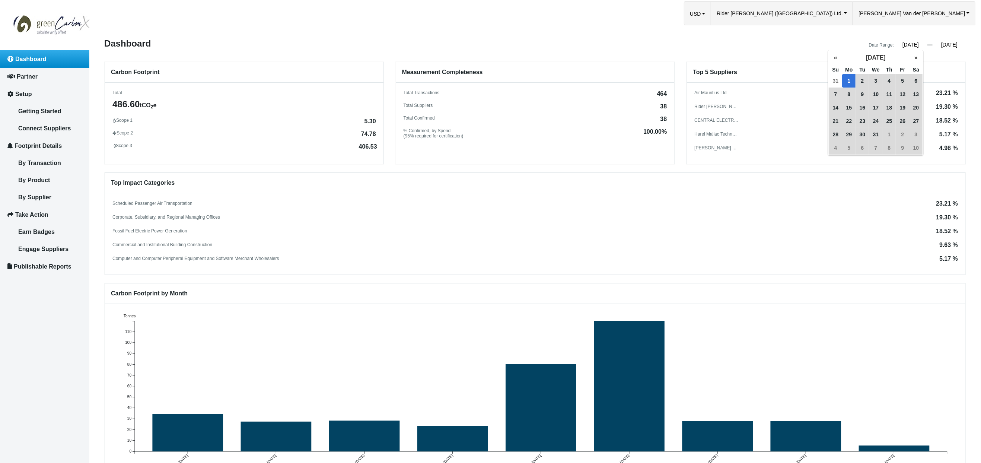
type input "[DATE]"
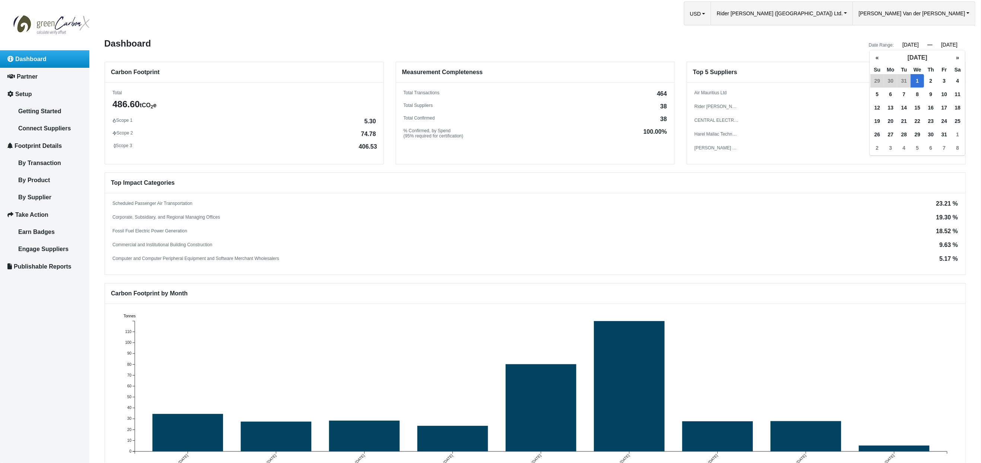
click at [950, 45] on input "[DATE]" at bounding box center [949, 44] width 34 height 7
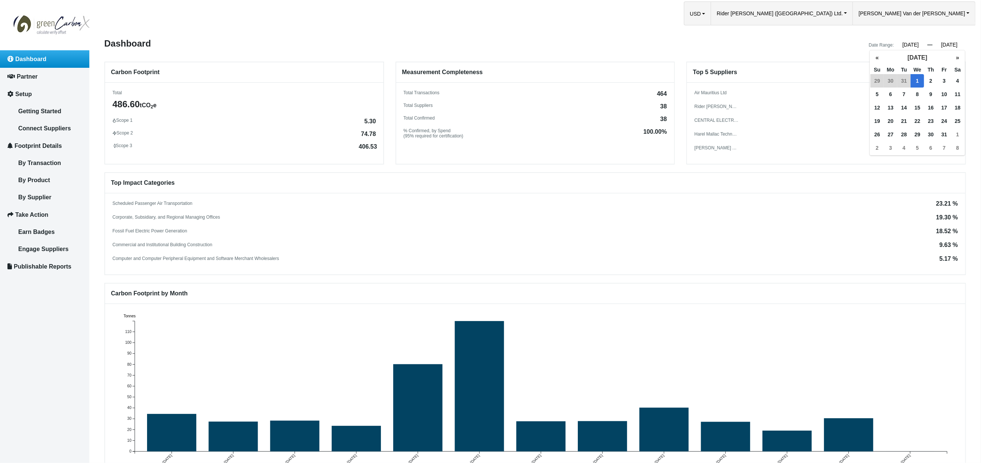
click at [947, 44] on input "[DATE]" at bounding box center [949, 44] width 34 height 7
type input "01/08/2025"
click at [829, 75] on h6 "Top 5 Suppliers" at bounding box center [826, 72] width 278 height 20
click at [904, 44] on input "[DATE]" at bounding box center [911, 44] width 34 height 7
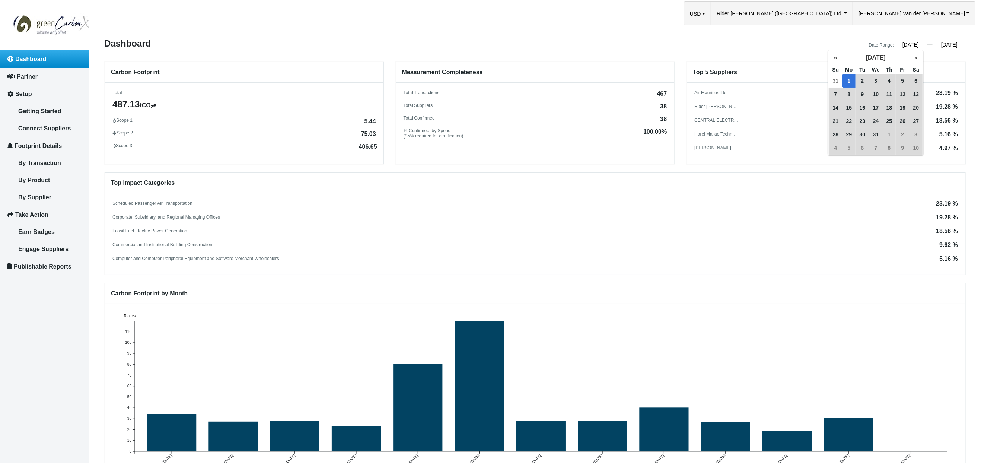
click at [848, 77] on span "1" at bounding box center [848, 80] width 13 height 13
click at [915, 57] on button "»" at bounding box center [915, 57] width 13 height 13
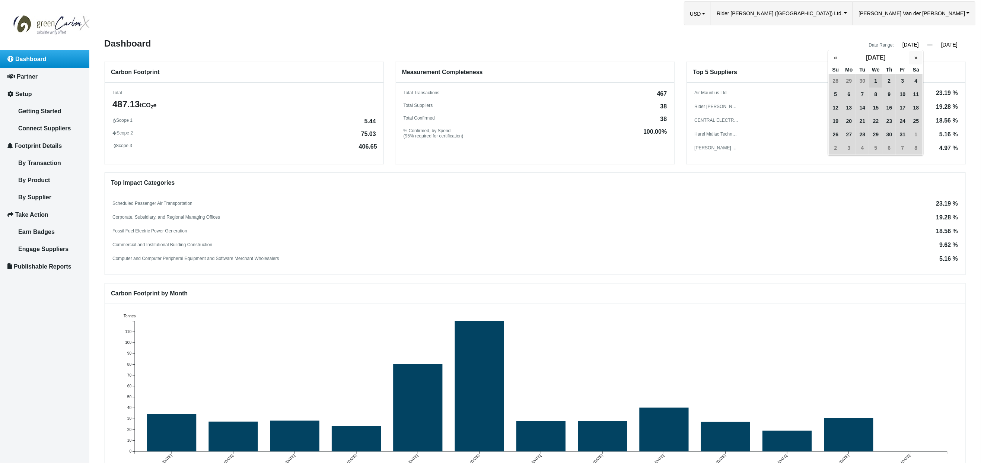
click at [915, 57] on button "»" at bounding box center [915, 57] width 13 height 13
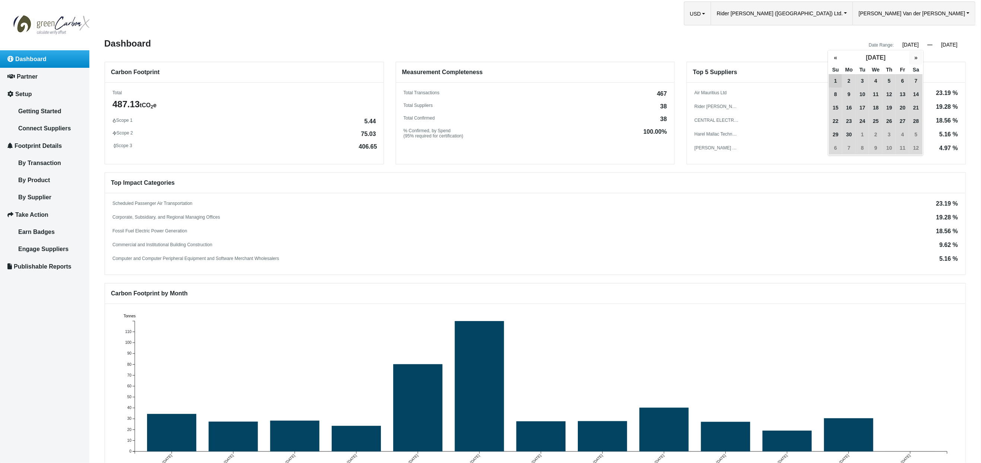
click at [915, 57] on button "»" at bounding box center [915, 57] width 13 height 13
click at [876, 80] on span "1" at bounding box center [875, 80] width 13 height 13
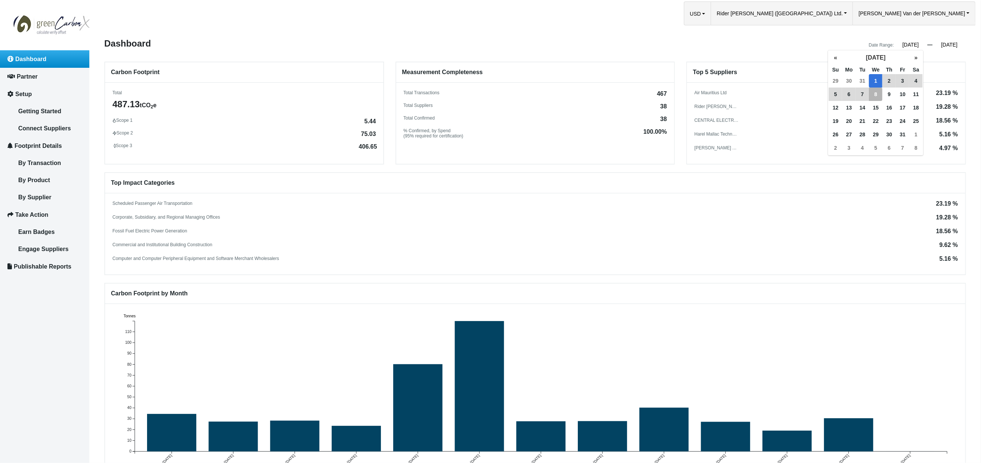
type input "[DATE]"
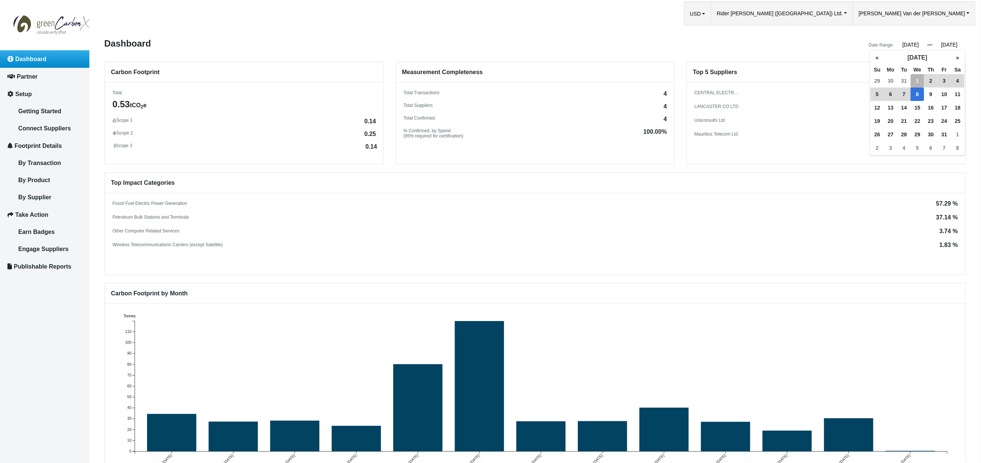
click at [951, 44] on input "01/08/2025" at bounding box center [949, 44] width 34 height 7
click at [956, 58] on button "»" at bounding box center [957, 57] width 13 height 13
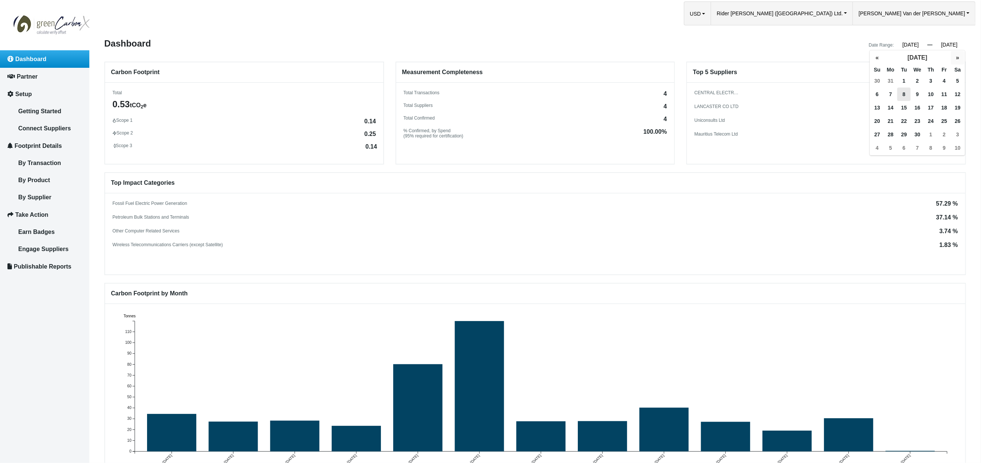
click at [956, 58] on button "»" at bounding box center [957, 57] width 13 height 13
click at [887, 78] on span "1" at bounding box center [890, 80] width 13 height 13
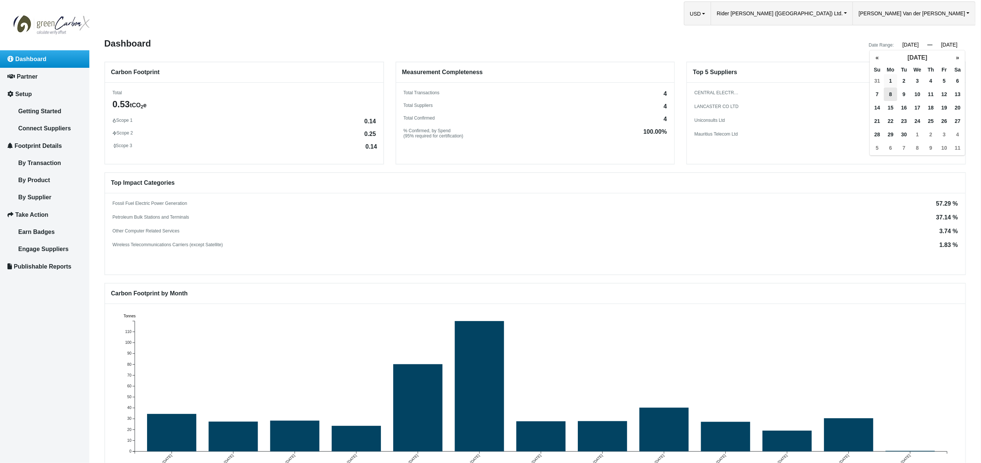
type input "09/01/2025"
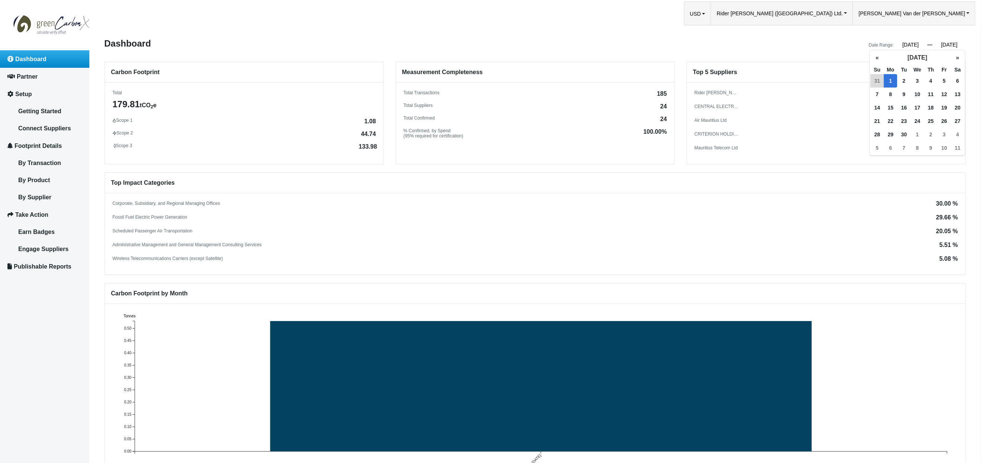
click at [693, 229] on div "Scheduled Passenger Air Transportation 20.05 %" at bounding box center [534, 231] width 845 height 6
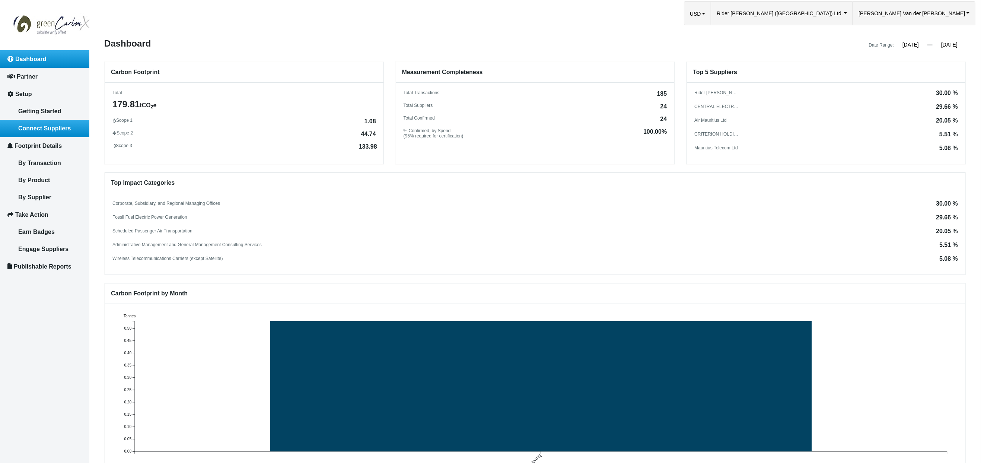
click at [67, 128] on span "Connect Suppliers" at bounding box center [44, 128] width 52 height 6
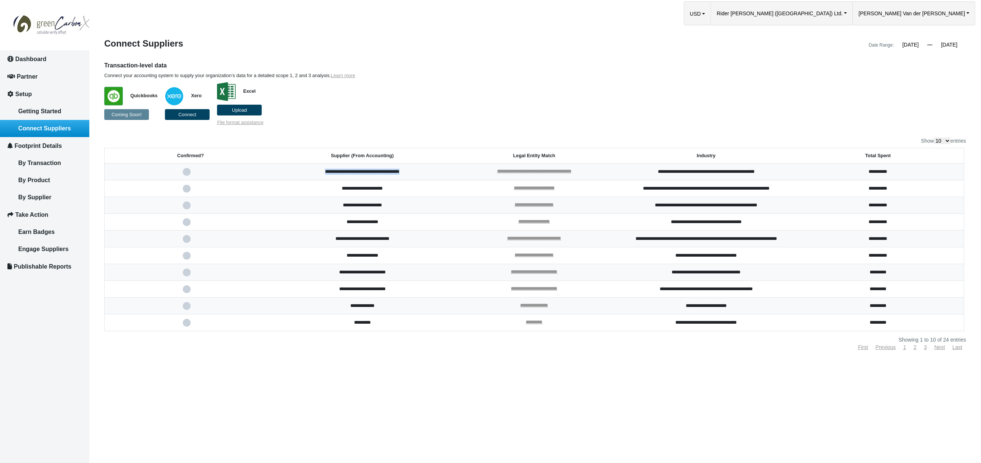
drag, startPoint x: 319, startPoint y: 170, endPoint x: 412, endPoint y: 171, distance: 92.7
click at [412, 171] on td "**********" at bounding box center [362, 171] width 172 height 17
drag, startPoint x: 338, startPoint y: 205, endPoint x: 383, endPoint y: 206, distance: 44.7
click at [383, 206] on td "**********" at bounding box center [362, 205] width 172 height 17
drag, startPoint x: 339, startPoint y: 222, endPoint x: 396, endPoint y: 220, distance: 57.0
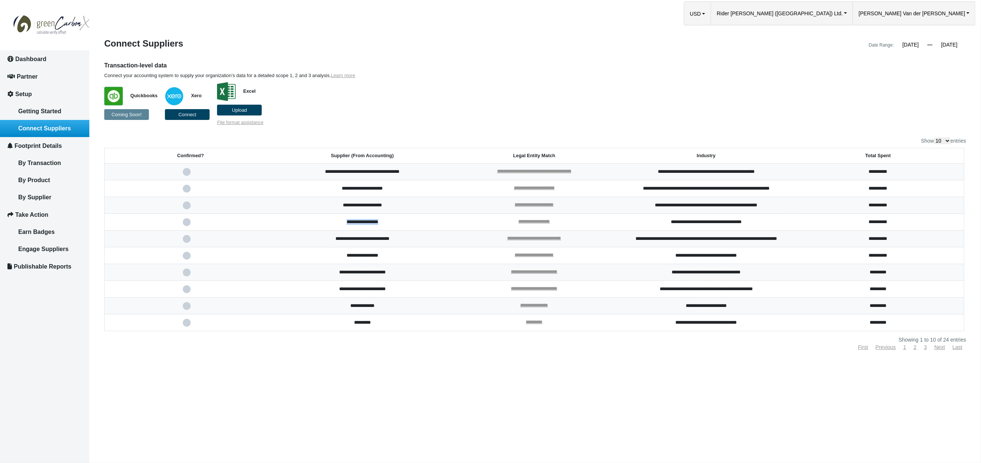
click at [396, 220] on td "**********" at bounding box center [362, 222] width 172 height 17
click at [16, 61] on span "Dashboard" at bounding box center [30, 59] width 31 height 6
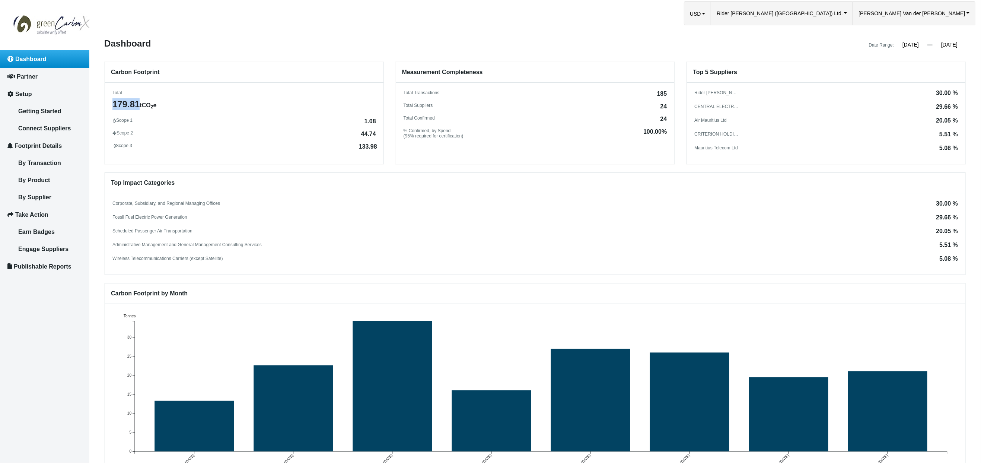
drag, startPoint x: 114, startPoint y: 103, endPoint x: 133, endPoint y: 111, distance: 19.8
click at [138, 103] on div "179.81 tCO 2 e" at bounding box center [244, 104] width 264 height 12
click at [127, 106] on div "179.81 tCO 2 e" at bounding box center [244, 104] width 264 height 12
drag, startPoint x: 113, startPoint y: 102, endPoint x: 163, endPoint y: 152, distance: 70.3
click at [136, 103] on div "179.81 tCO 2 e" at bounding box center [244, 104] width 264 height 12
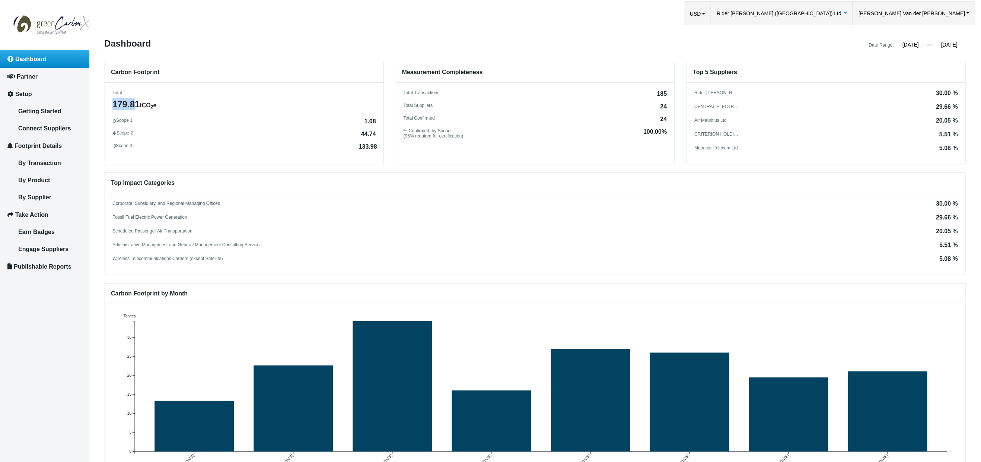
click at [843, 12] on span "Rider [PERSON_NAME] ([GEOGRAPHIC_DATA]) Ltd." at bounding box center [780, 13] width 126 height 23
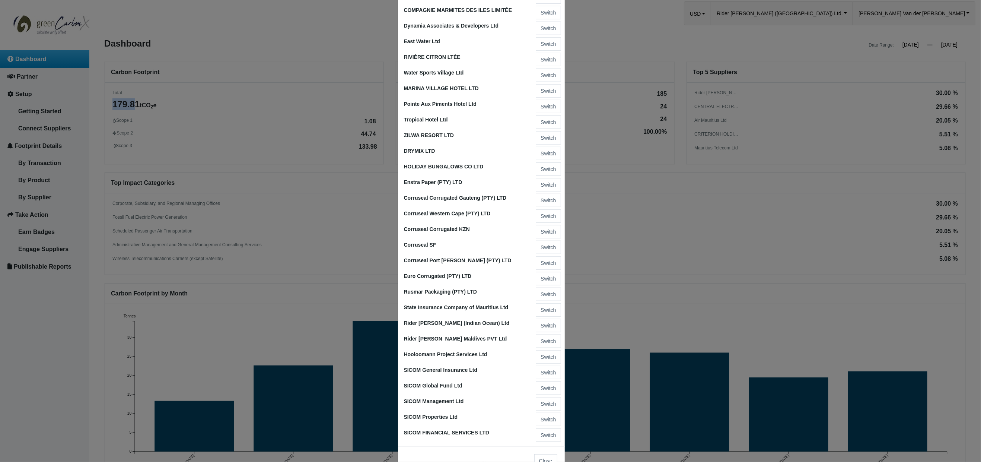
scroll to position [752, 0]
click at [550, 335] on button "Switch" at bounding box center [548, 341] width 25 height 13
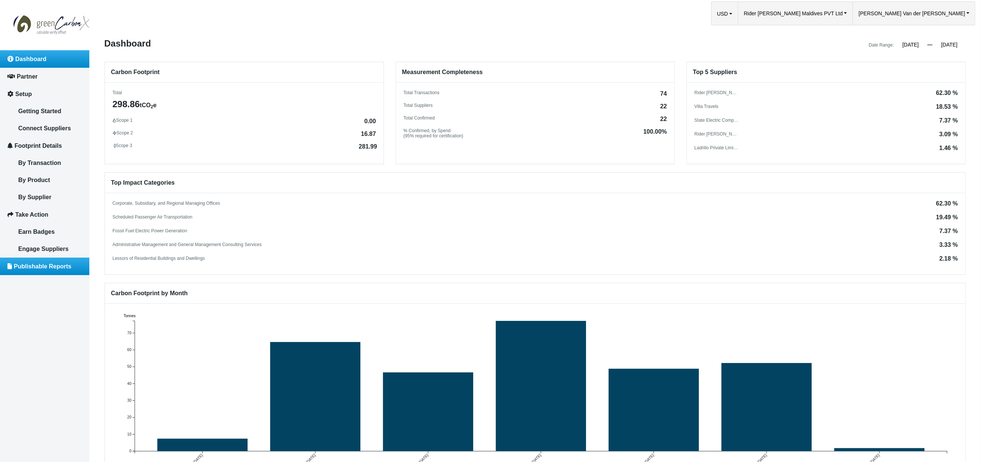
click at [37, 258] on link "Publishable Reports" at bounding box center [44, 266] width 89 height 17
select select
select select "June"
select select "30"
select select
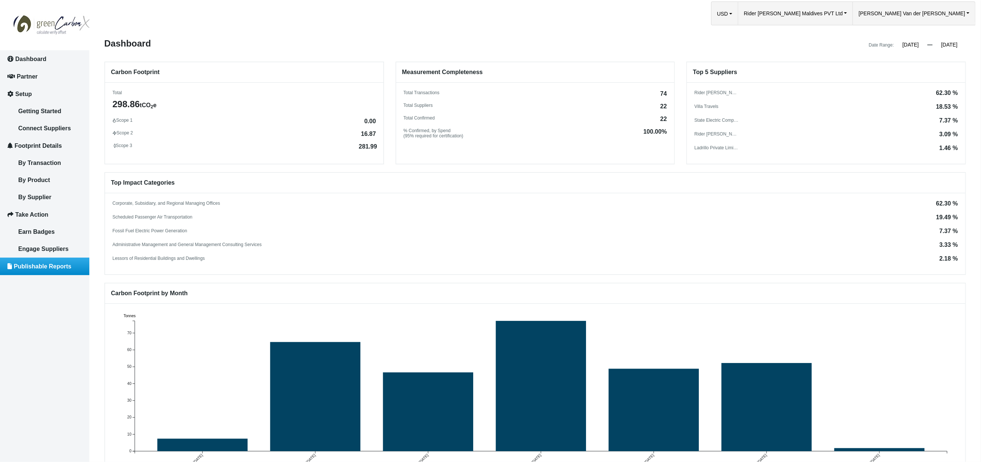
select select
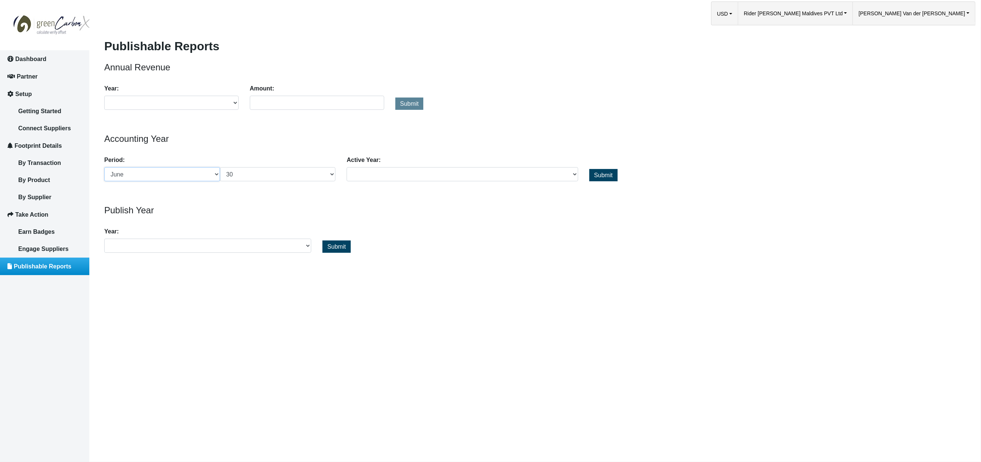
select select "January"
select select "01"
select select "2024"
click at [603, 174] on span "Submit" at bounding box center [603, 175] width 19 height 6
select select "2024"
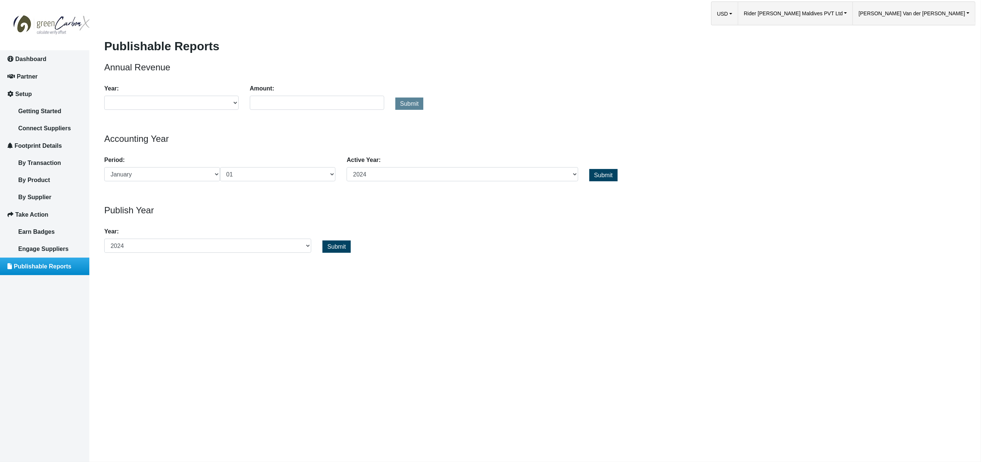
click at [336, 246] on span "Submit" at bounding box center [336, 246] width 19 height 6
